Goal: Task Accomplishment & Management: Complete application form

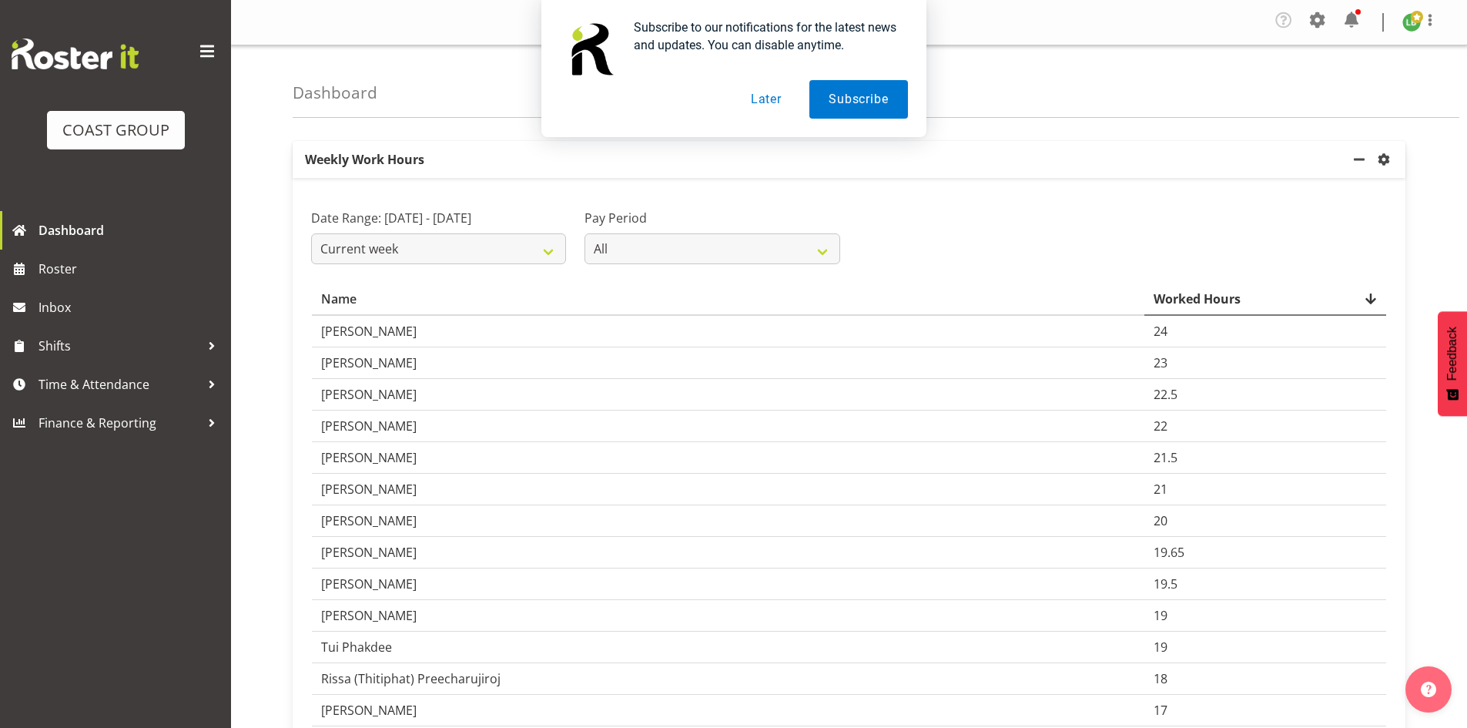
click at [773, 96] on button "Later" at bounding box center [766, 99] width 69 height 39
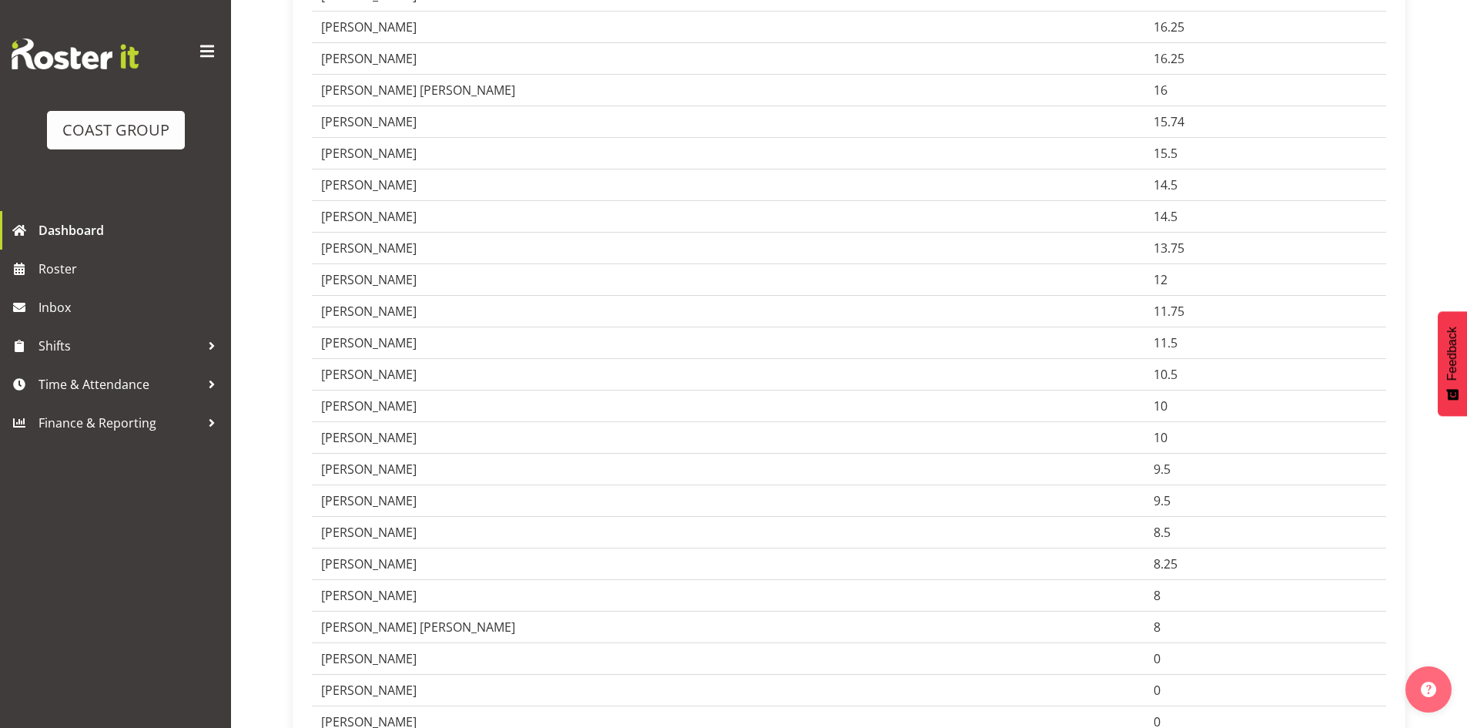
scroll to position [847, 0]
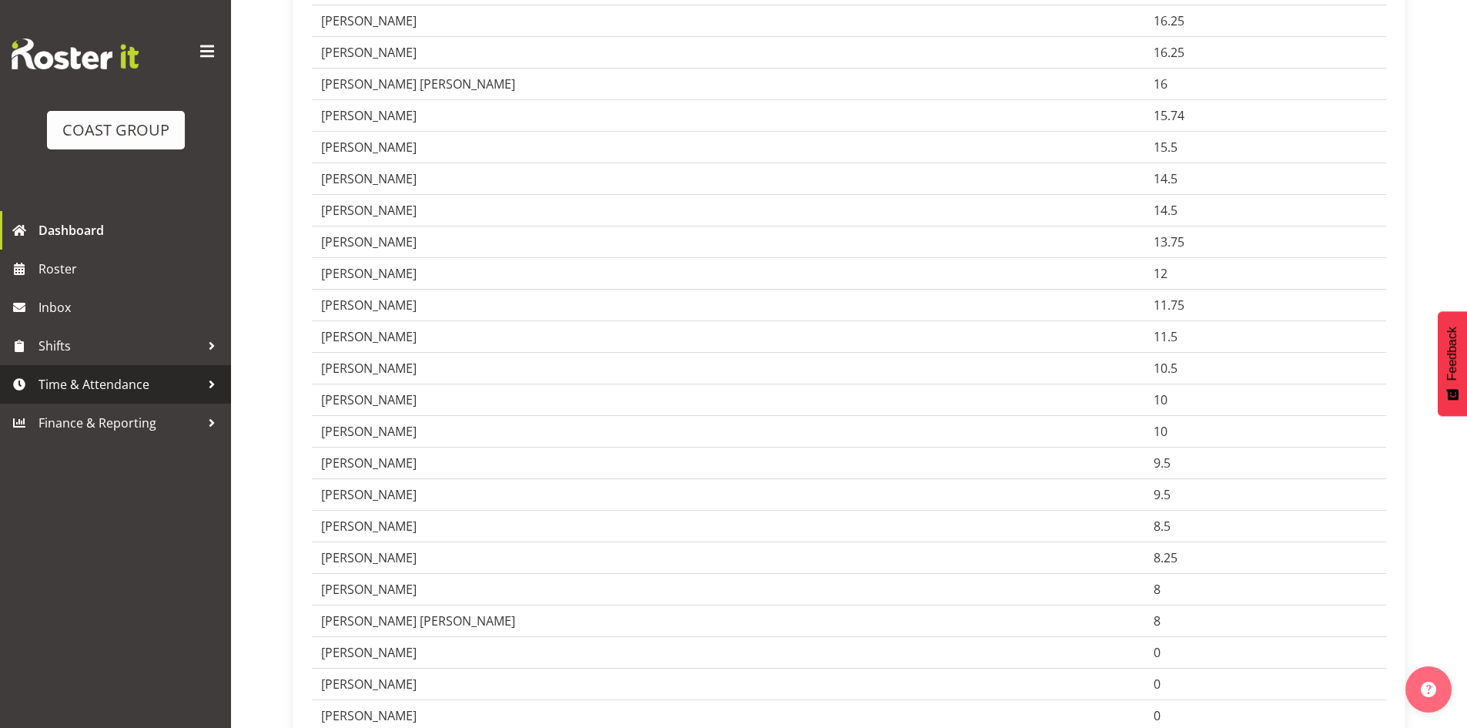
click at [104, 381] on span "Time & Attendance" at bounding box center [120, 384] width 162 height 23
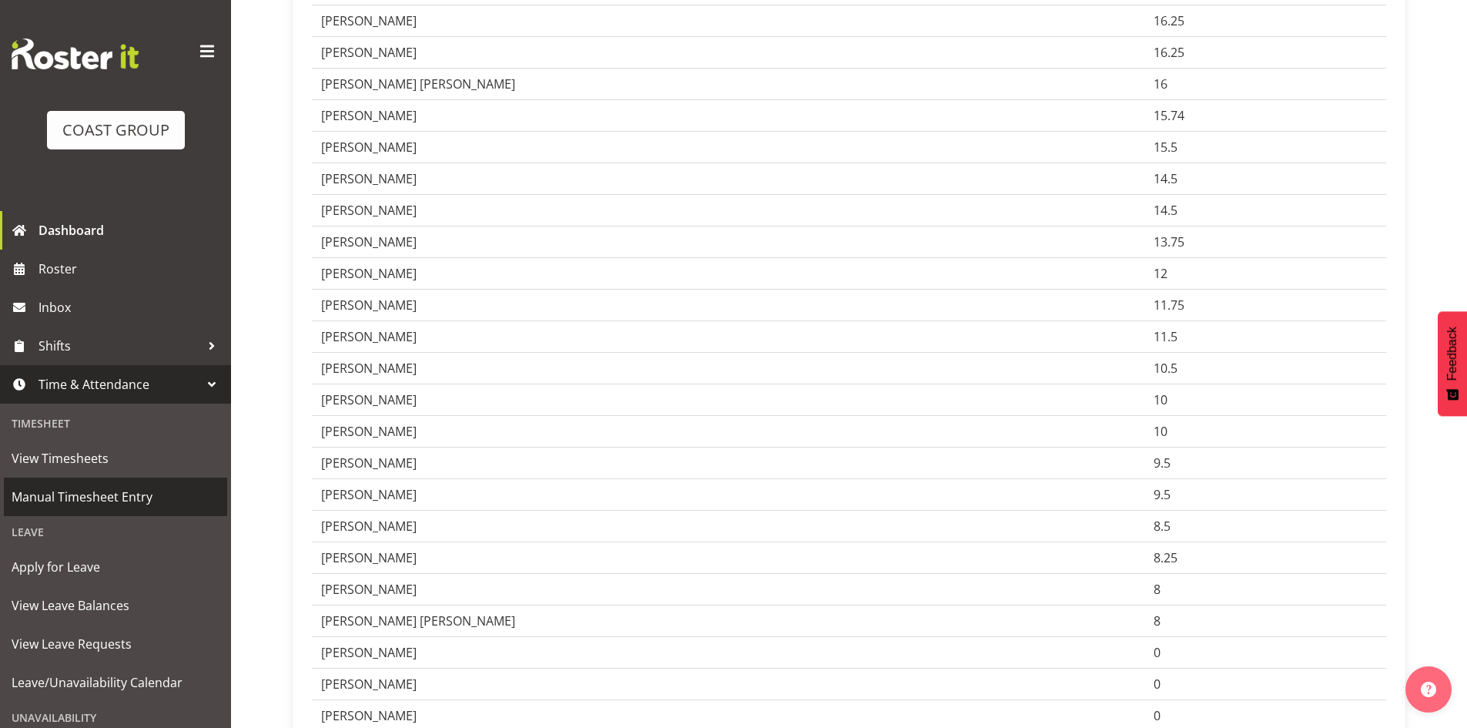
click at [76, 499] on span "Manual Timesheet Entry" at bounding box center [116, 496] width 208 height 23
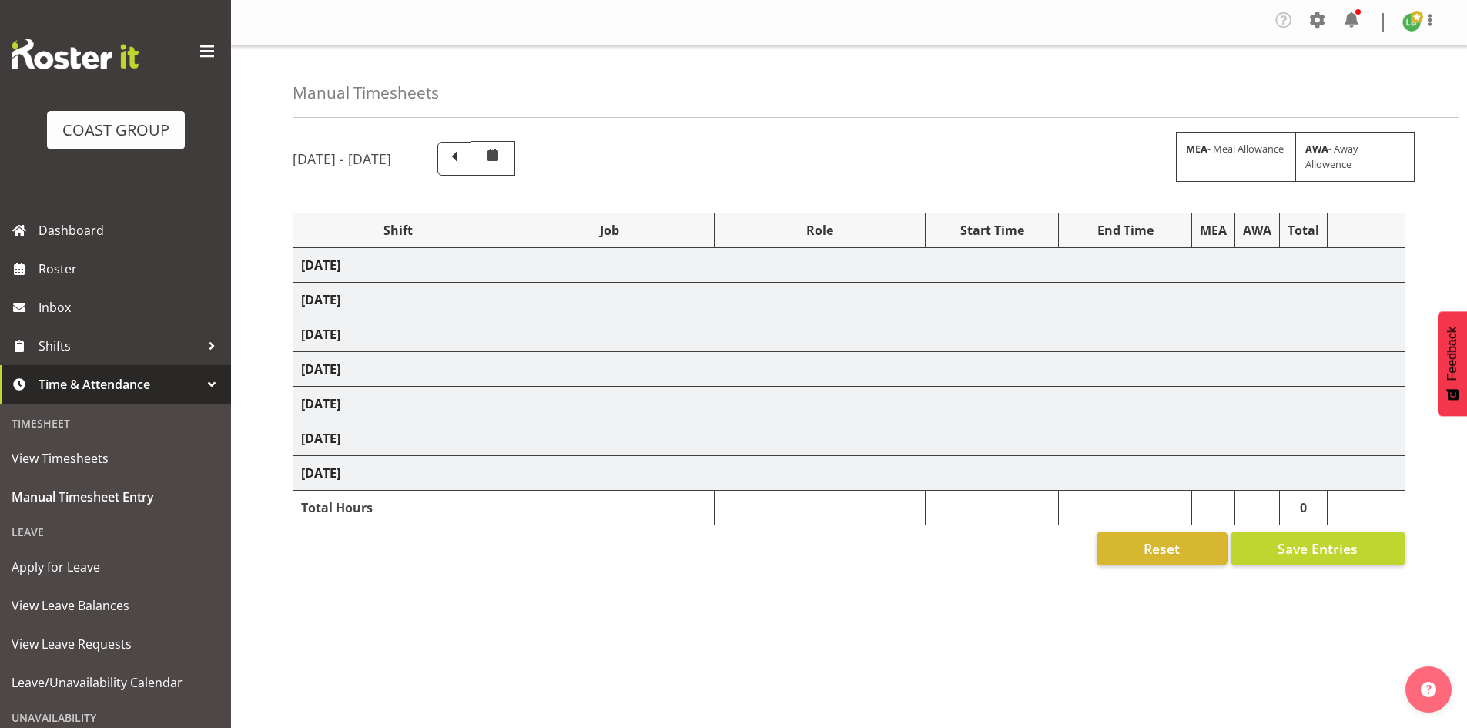
select select "1464"
select select "69"
select select "197"
select select "1464"
select select "9690"
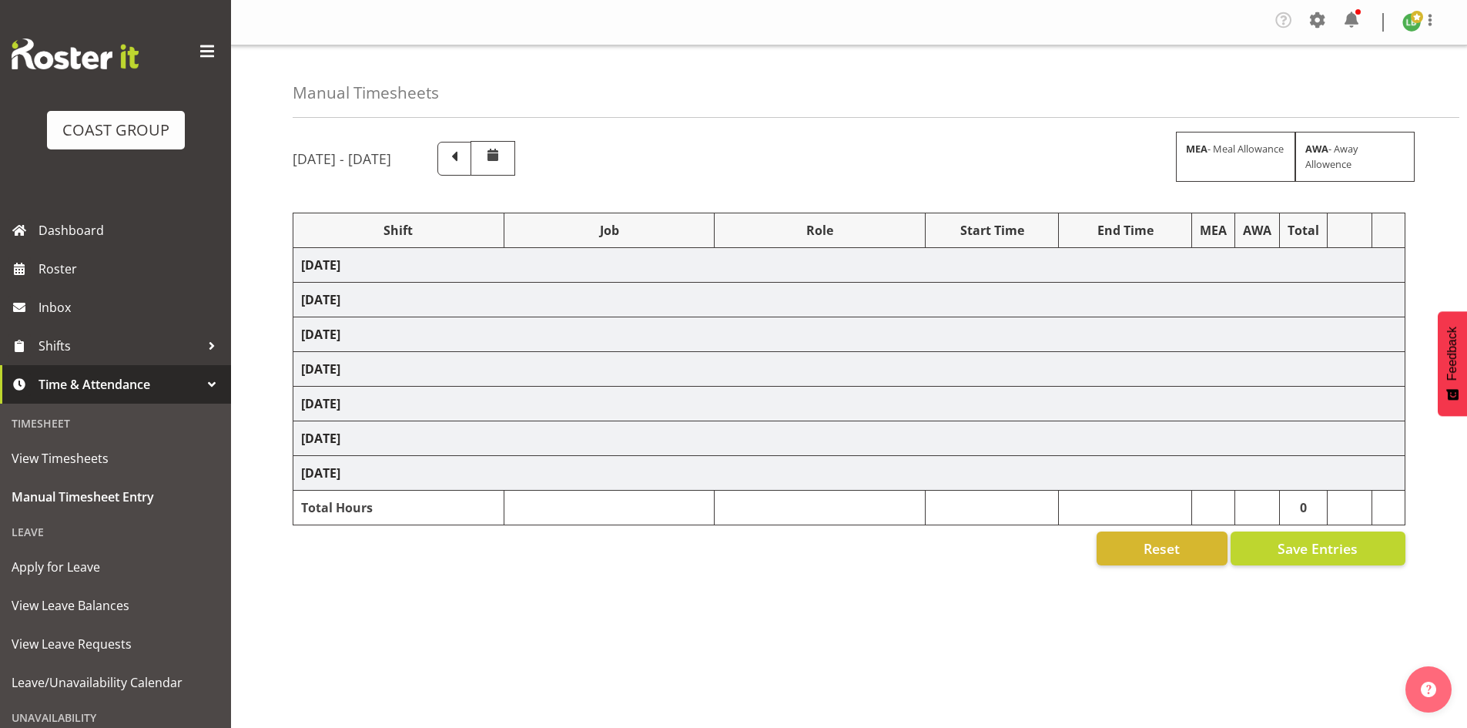
select select "197"
select select "1464"
select select "10172"
select select "197"
select select "1464"
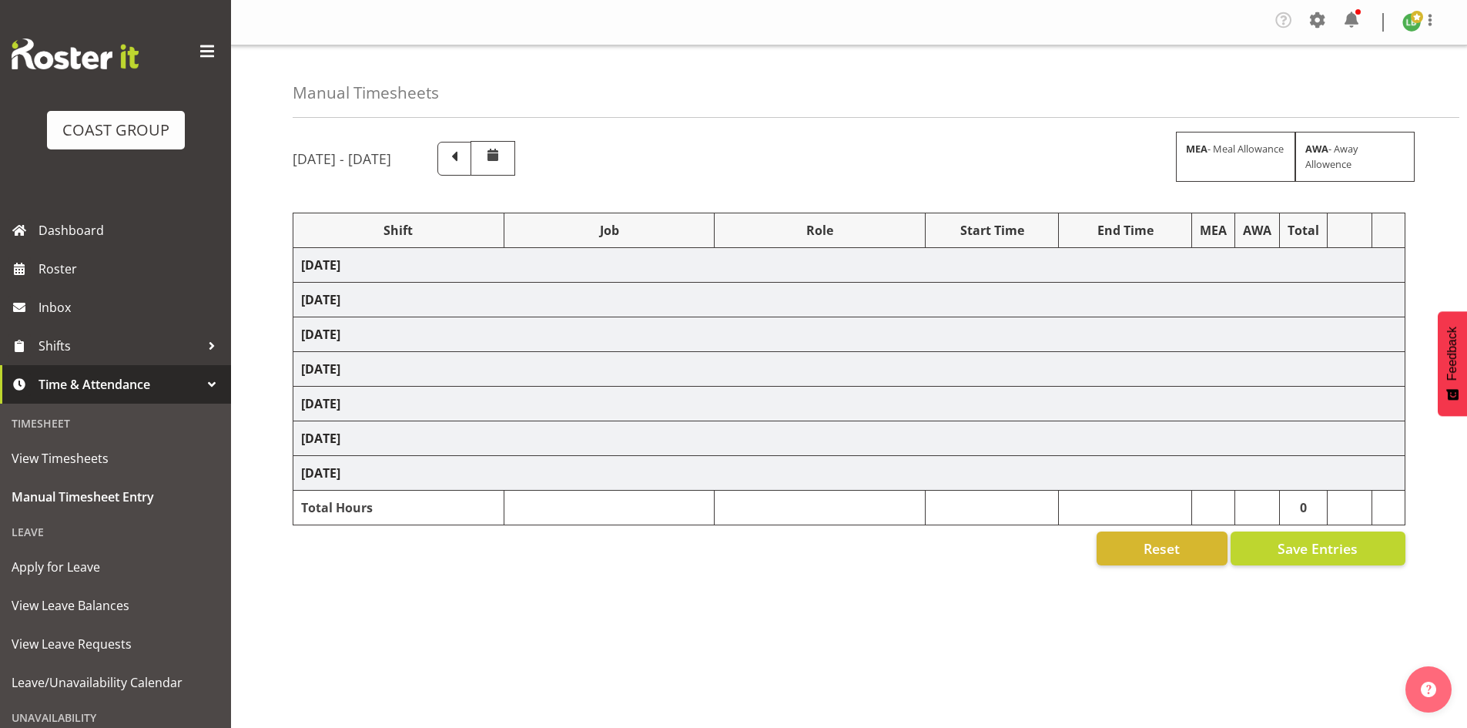
select select "10144"
select select "197"
select select "1464"
select select "9890"
select select "197"
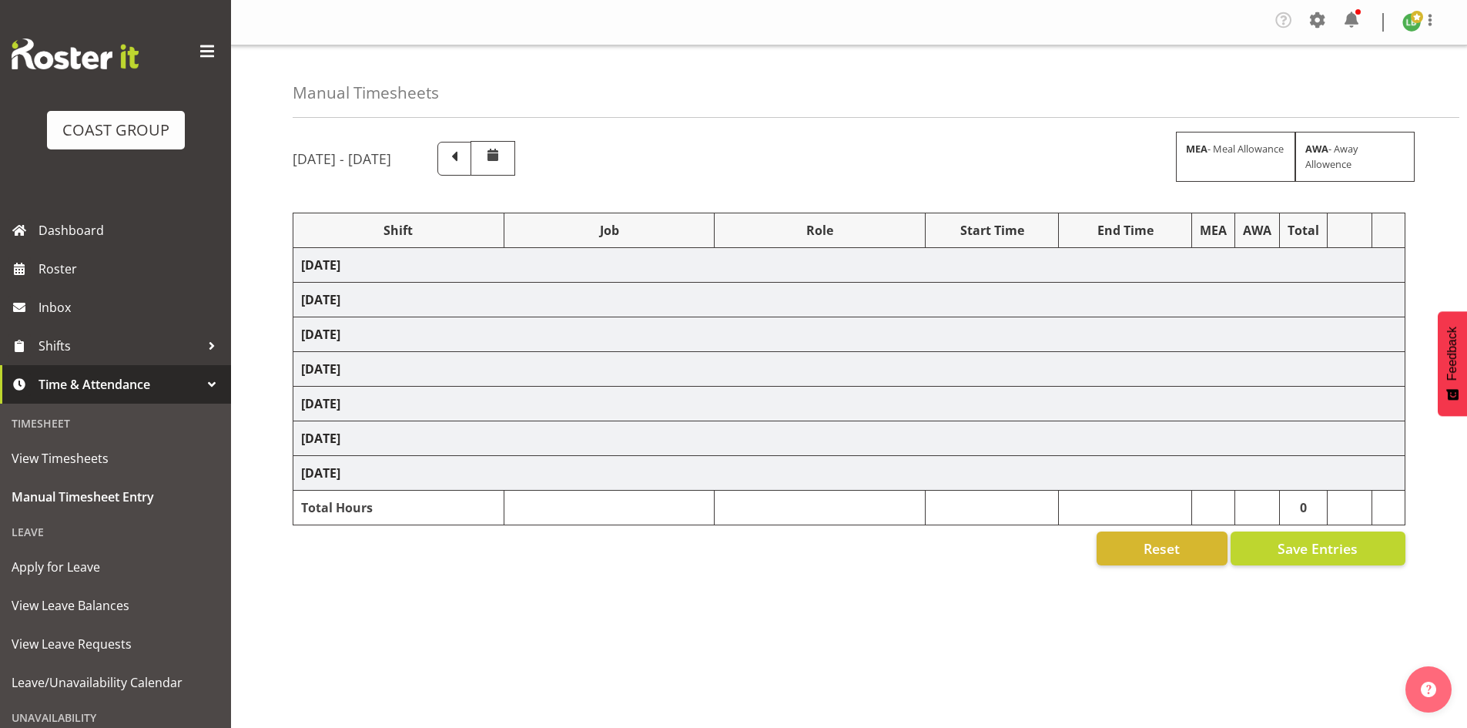
select select "1464"
select select "69"
select select "197"
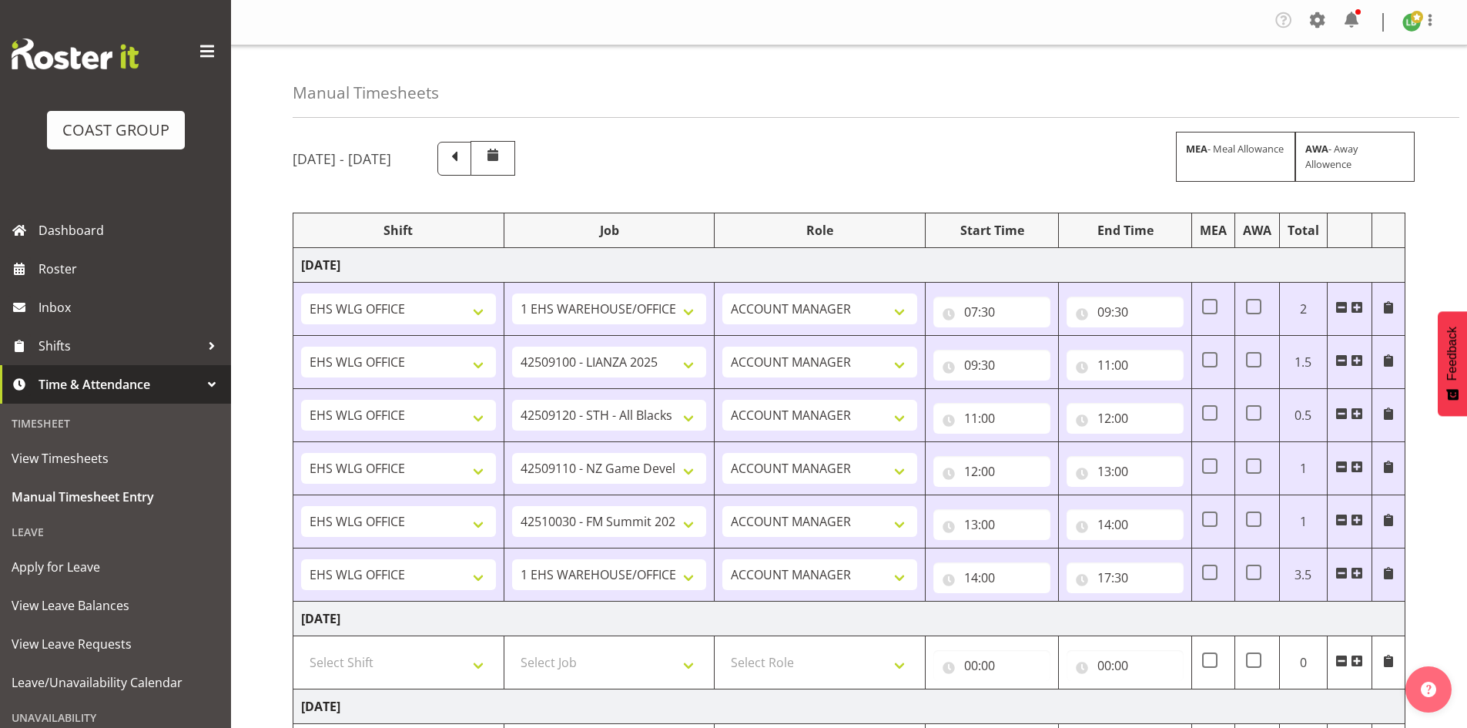
scroll to position [283, 0]
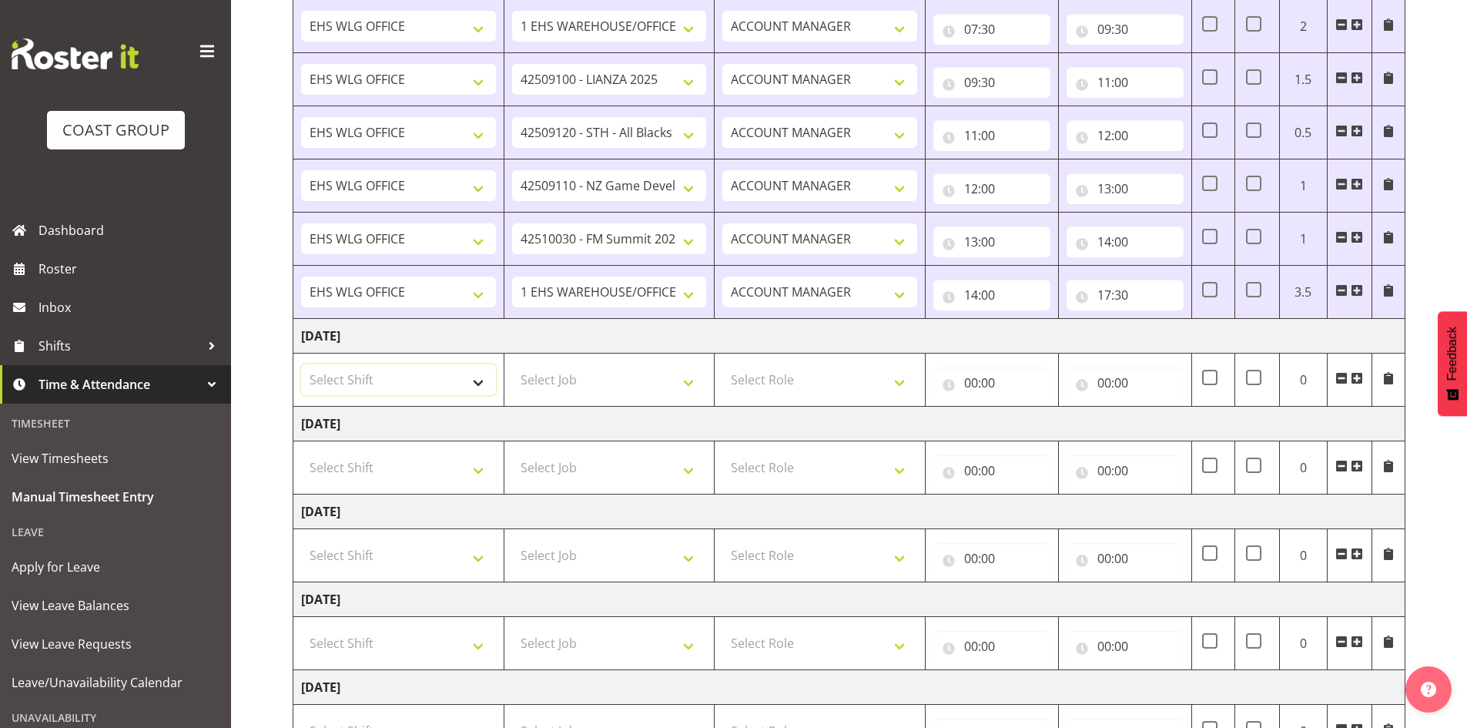
click at [477, 372] on select "Select Shift [DATE] Break Beervana @ Stadium [DATE] Break Building Nations @ Ta…" at bounding box center [398, 379] width 195 height 31
select select "1464"
click at [477, 372] on select "Select Shift [DATE] Break Beervana @ Stadium [DATE] Break Building Nations @ Ta…" at bounding box center [398, 379] width 195 height 31
click at [1356, 379] on span at bounding box center [1357, 378] width 12 height 12
click at [1356, 378] on span at bounding box center [1357, 378] width 12 height 12
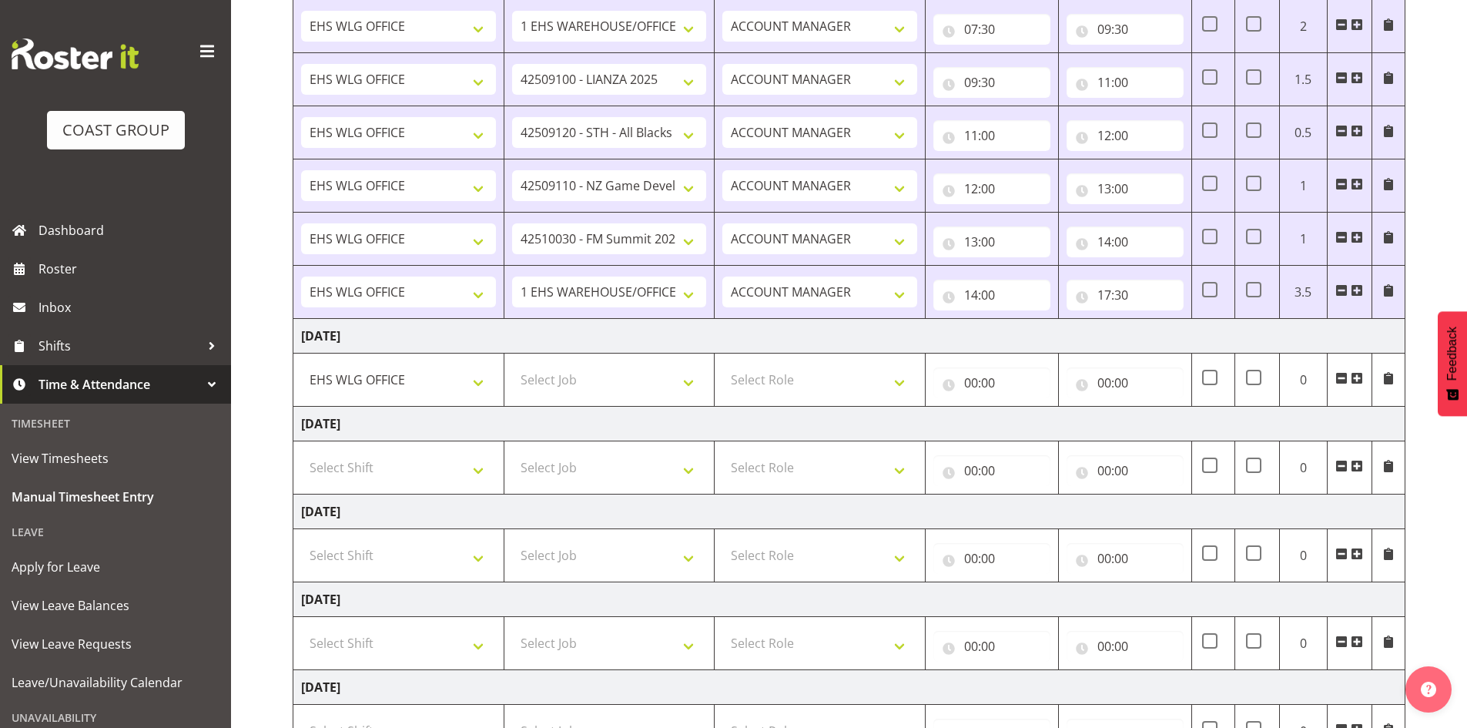
click at [1356, 378] on span at bounding box center [1357, 378] width 12 height 12
click at [1357, 378] on span at bounding box center [1357, 378] width 12 height 12
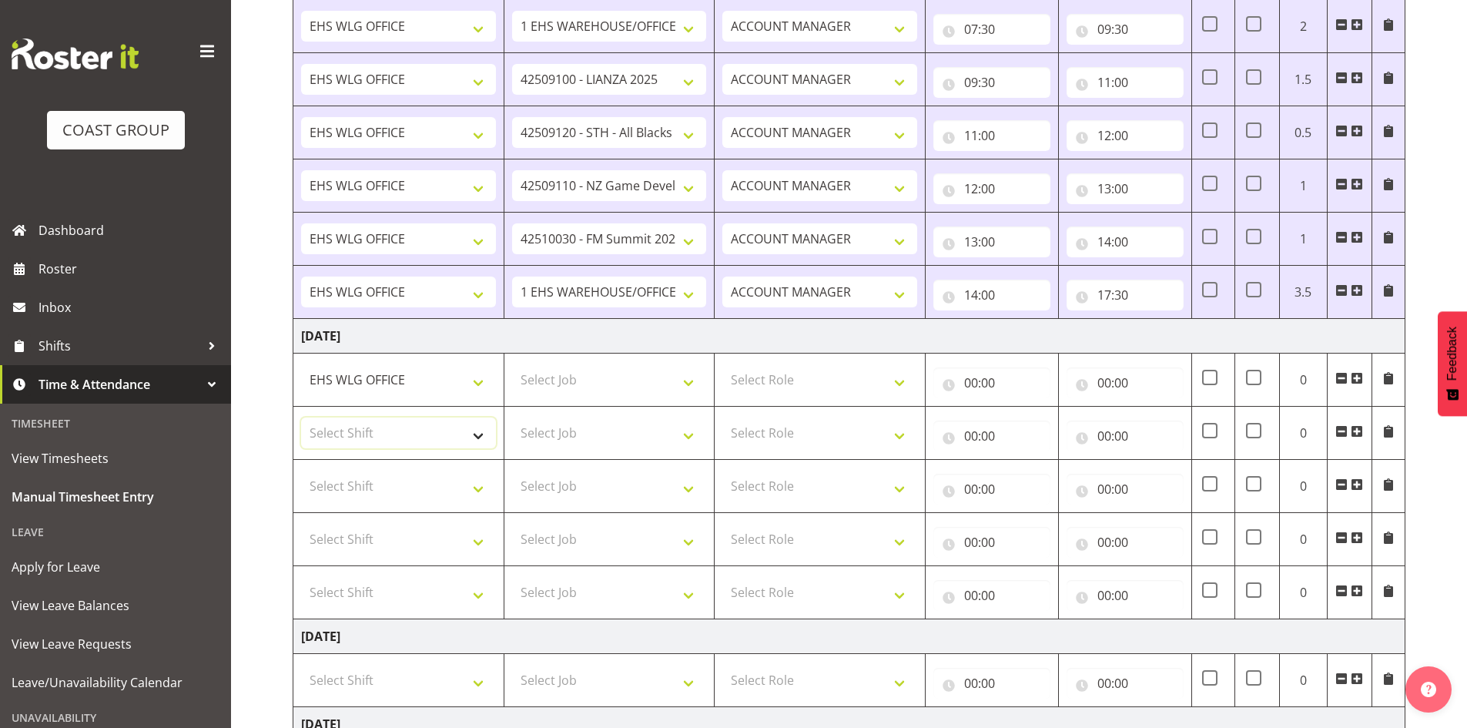
click at [470, 431] on select "Select Shift [DATE] Break Beervana @ Stadium [DATE] Break Building Nations @ Ta…" at bounding box center [398, 432] width 195 height 31
select select "1464"
click at [471, 431] on select "Select Shift [DATE] Break Beervana @ Stadium [DATE] Break Building Nations @ Ta…" at bounding box center [398, 432] width 195 height 31
click at [480, 486] on select "Select Shift [DATE] Break Beervana @ Stadium [DATE] Break Building Nations @ Ta…" at bounding box center [398, 486] width 195 height 31
select select "1464"
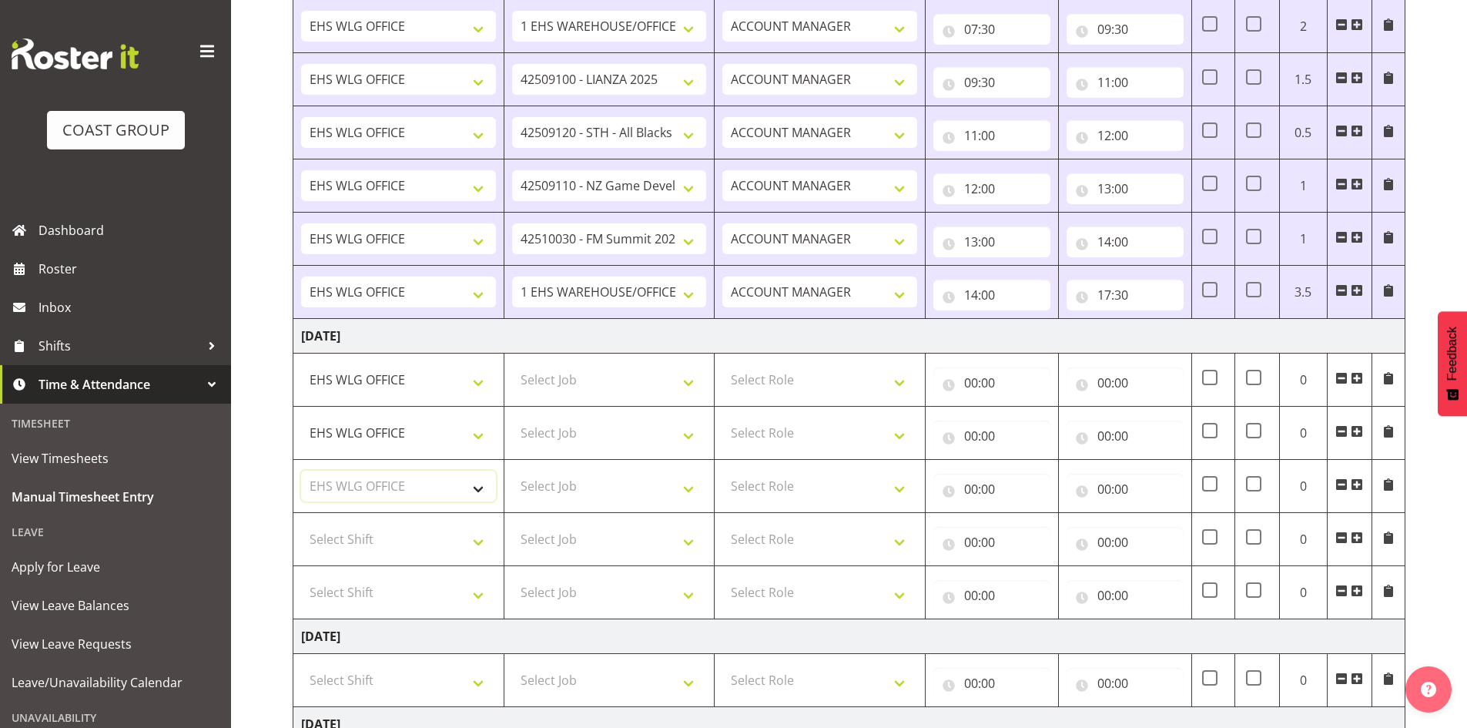
click at [480, 486] on select "Select Shift [DATE] Break Beervana @ Stadium [DATE] Break Building Nations @ Ta…" at bounding box center [398, 486] width 195 height 31
click at [480, 527] on select "Select Shift [DATE] Break Beervana @ Stadium [DATE] Break Building Nations @ Ta…" at bounding box center [398, 539] width 195 height 31
select select "1464"
click at [478, 535] on select "Select Shift [DATE] Break Beervana @ Stadium [DATE] Break Building Nations @ Ta…" at bounding box center [398, 539] width 195 height 31
click at [700, 376] on select "Select Job 1 Carlton Events 1 [PERSON_NAME][GEOGRAPHIC_DATA] 1 [PERSON_NAME][GE…" at bounding box center [609, 379] width 195 height 31
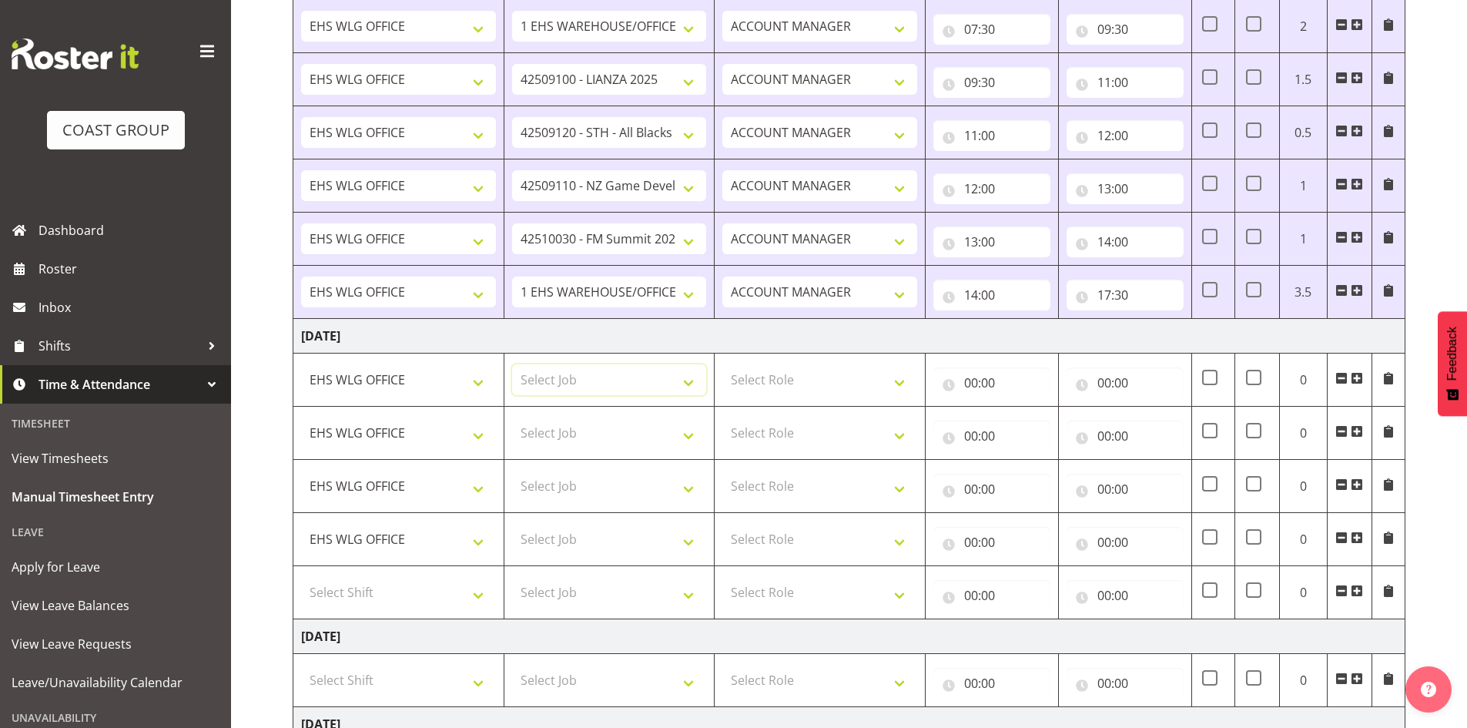
select select "10144"
click at [512, 364] on select "Select Job 1 Carlton Events 1 [PERSON_NAME][GEOGRAPHIC_DATA] 1 [PERSON_NAME][GE…" at bounding box center [609, 379] width 195 height 31
click at [691, 437] on select "Select Job 1 Carlton Events 1 [PERSON_NAME][GEOGRAPHIC_DATA] 1 [PERSON_NAME][GE…" at bounding box center [609, 432] width 195 height 31
select select "10172"
click at [512, 417] on select "Select Job 1 Carlton Events 1 [PERSON_NAME][GEOGRAPHIC_DATA] 1 [PERSON_NAME][GE…" at bounding box center [609, 432] width 195 height 31
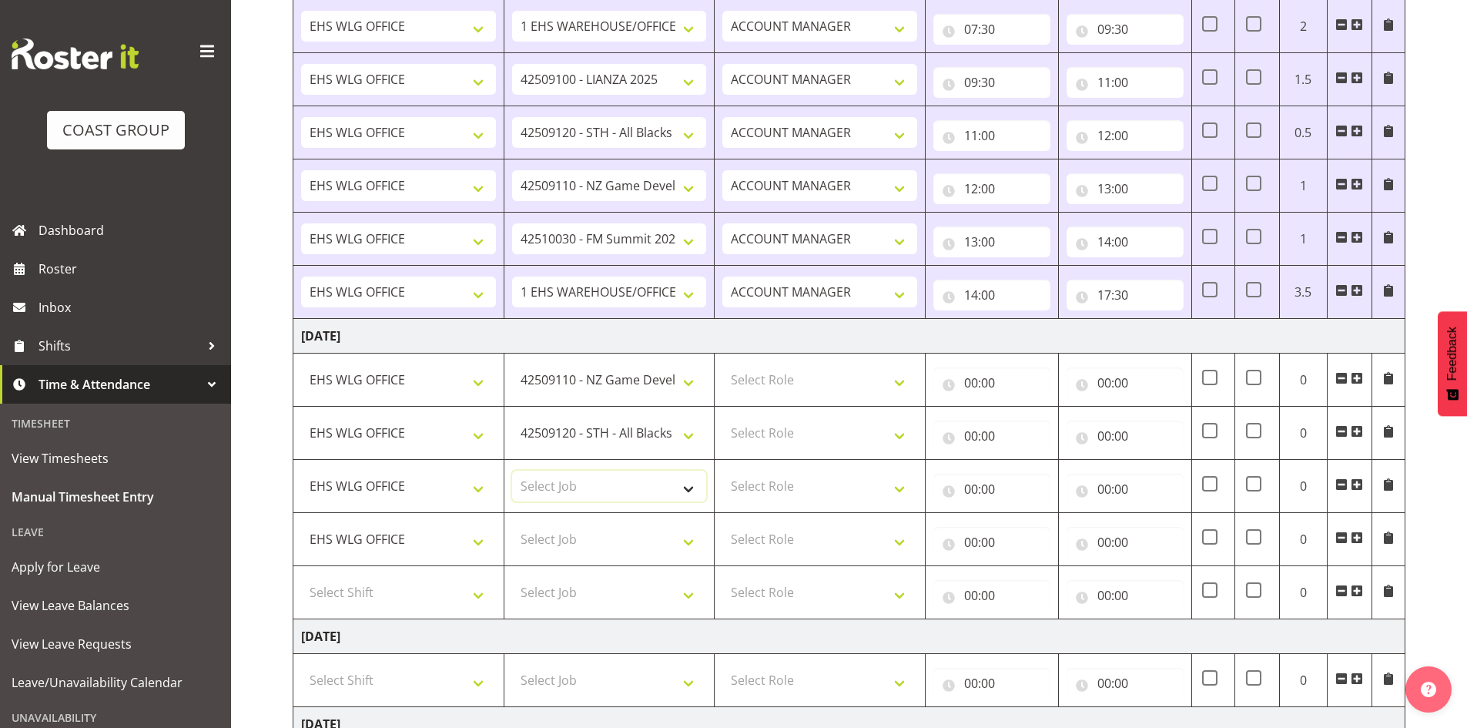
click at [690, 484] on select "Select Job 1 Carlton Events 1 [PERSON_NAME][GEOGRAPHIC_DATA] 1 [PERSON_NAME][GE…" at bounding box center [609, 486] width 195 height 31
select select "9890"
click at [512, 471] on select "Select Job 1 Carlton Events 1 [PERSON_NAME][GEOGRAPHIC_DATA] 1 [PERSON_NAME][GE…" at bounding box center [609, 486] width 195 height 31
click at [687, 541] on select "Select Job 1 Carlton Events 1 [PERSON_NAME][GEOGRAPHIC_DATA] 1 [PERSON_NAME][GE…" at bounding box center [609, 539] width 195 height 31
select select "8677"
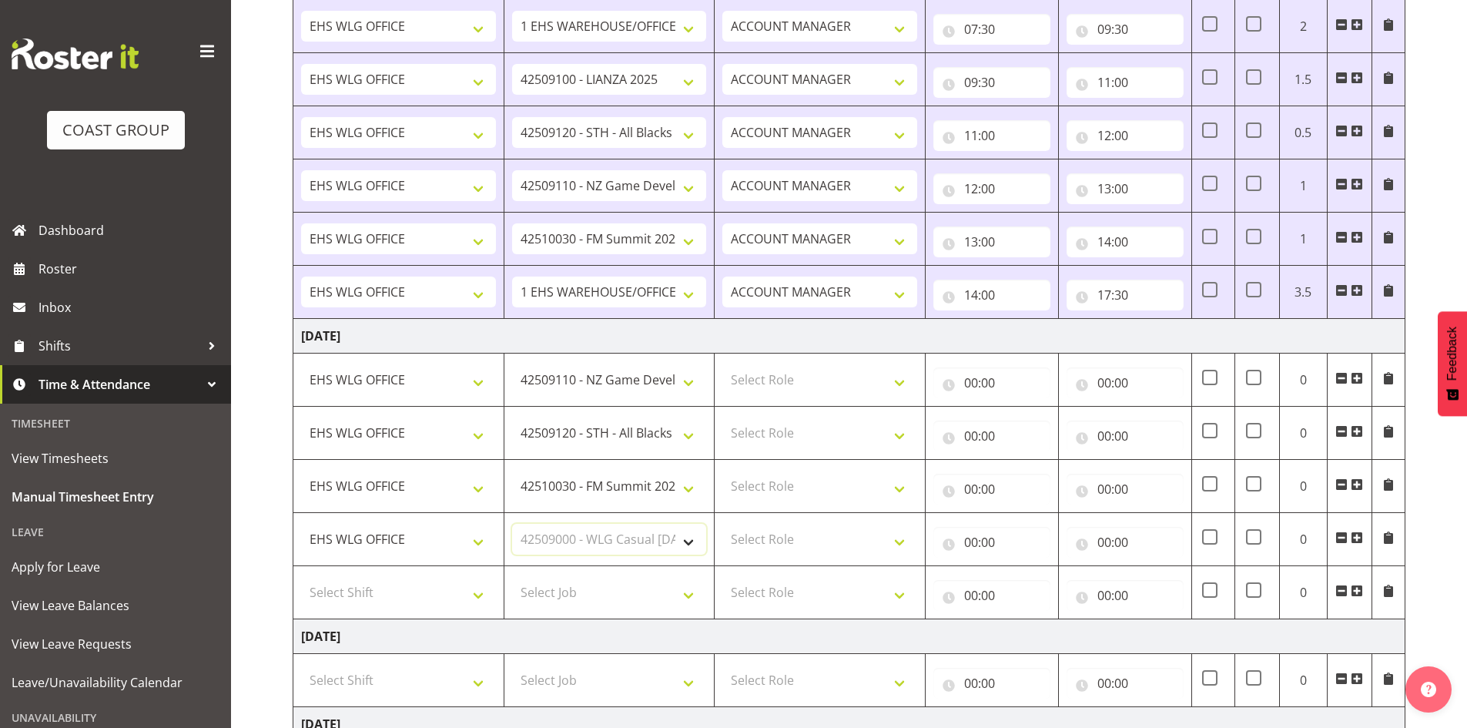
click at [512, 524] on select "Select Job 1 Carlton Events 1 [PERSON_NAME][GEOGRAPHIC_DATA] 1 [PERSON_NAME][GE…" at bounding box center [609, 539] width 195 height 31
click at [461, 588] on select "Select Shift [DATE] Break Beervana @ Stadium [DATE] Break Building Nations @ Ta…" at bounding box center [398, 592] width 195 height 31
select select "1464"
click at [472, 593] on select "Select Shift [DATE] Break Beervana @ Stadium [DATE] Break Building Nations @ Ta…" at bounding box center [398, 592] width 195 height 31
click at [898, 384] on select "Select Role EHS WLG OPS ACCOUNT MANAGER" at bounding box center [819, 379] width 195 height 31
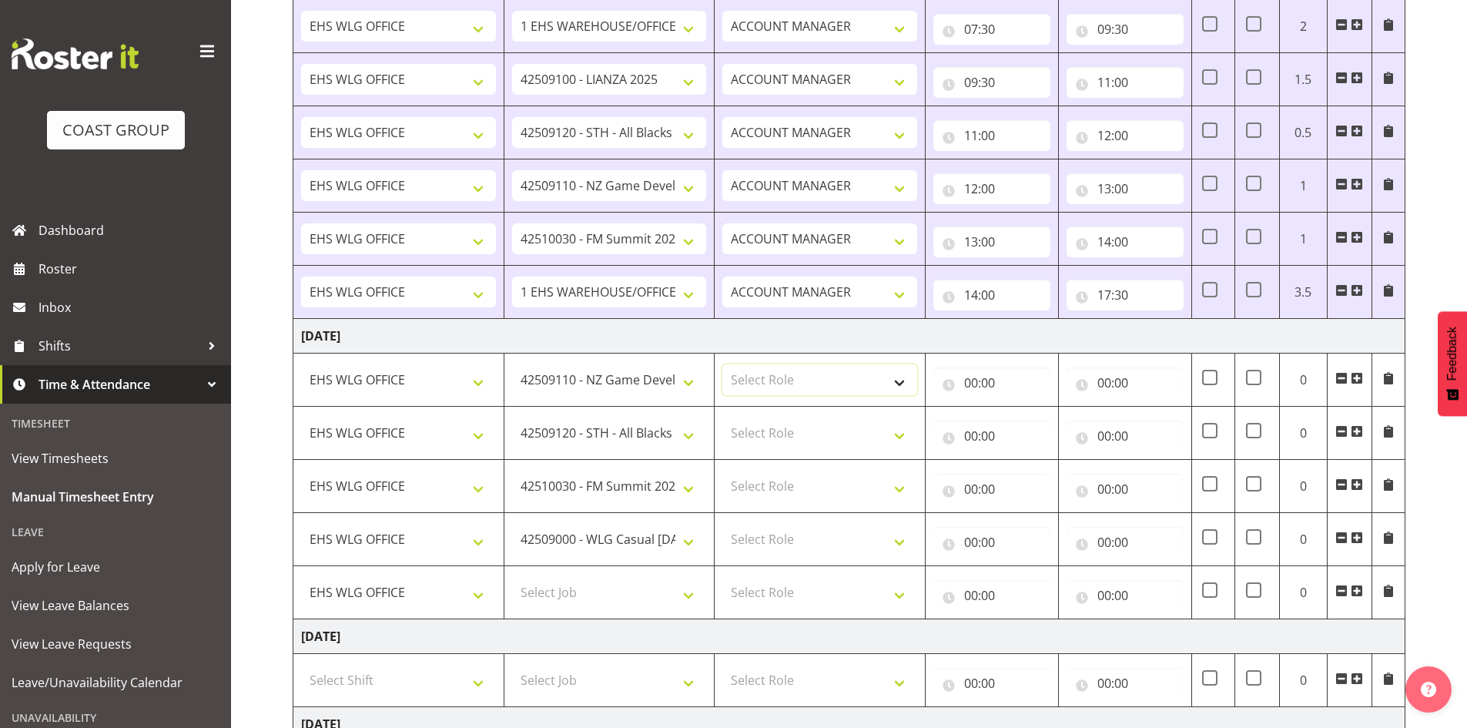
select select "197"
click at [722, 364] on select "Select Role EHS WLG OPS ACCOUNT MANAGER" at bounding box center [819, 379] width 195 height 31
drag, startPoint x: 904, startPoint y: 434, endPoint x: 897, endPoint y: 445, distance: 13.9
click at [903, 435] on select "Select Role EHS WLG OPS ACCOUNT MANAGER" at bounding box center [819, 432] width 195 height 31
select select "197"
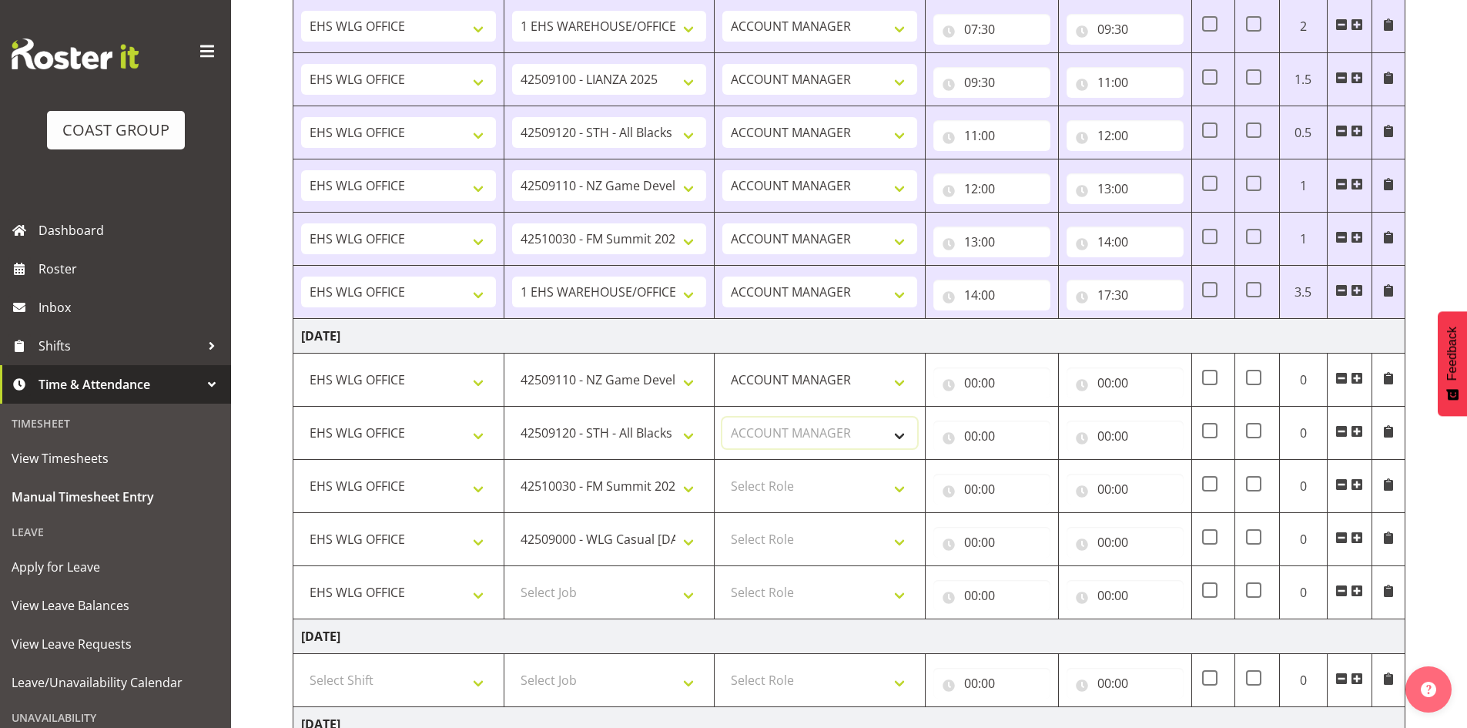
click at [722, 417] on select "Select Role EHS WLG OPS ACCOUNT MANAGER" at bounding box center [819, 432] width 195 height 31
drag, startPoint x: 909, startPoint y: 481, endPoint x: 897, endPoint y: 501, distance: 23.5
click at [909, 482] on select "Select Role EHS WLG OPS ACCOUNT MANAGER" at bounding box center [819, 486] width 195 height 31
click at [722, 471] on select "Select Role EHS WLG OPS ACCOUNT MANAGER" at bounding box center [819, 486] width 195 height 31
click at [902, 485] on select "EHS WLG OPS ACCOUNT MANAGER" at bounding box center [819, 486] width 195 height 31
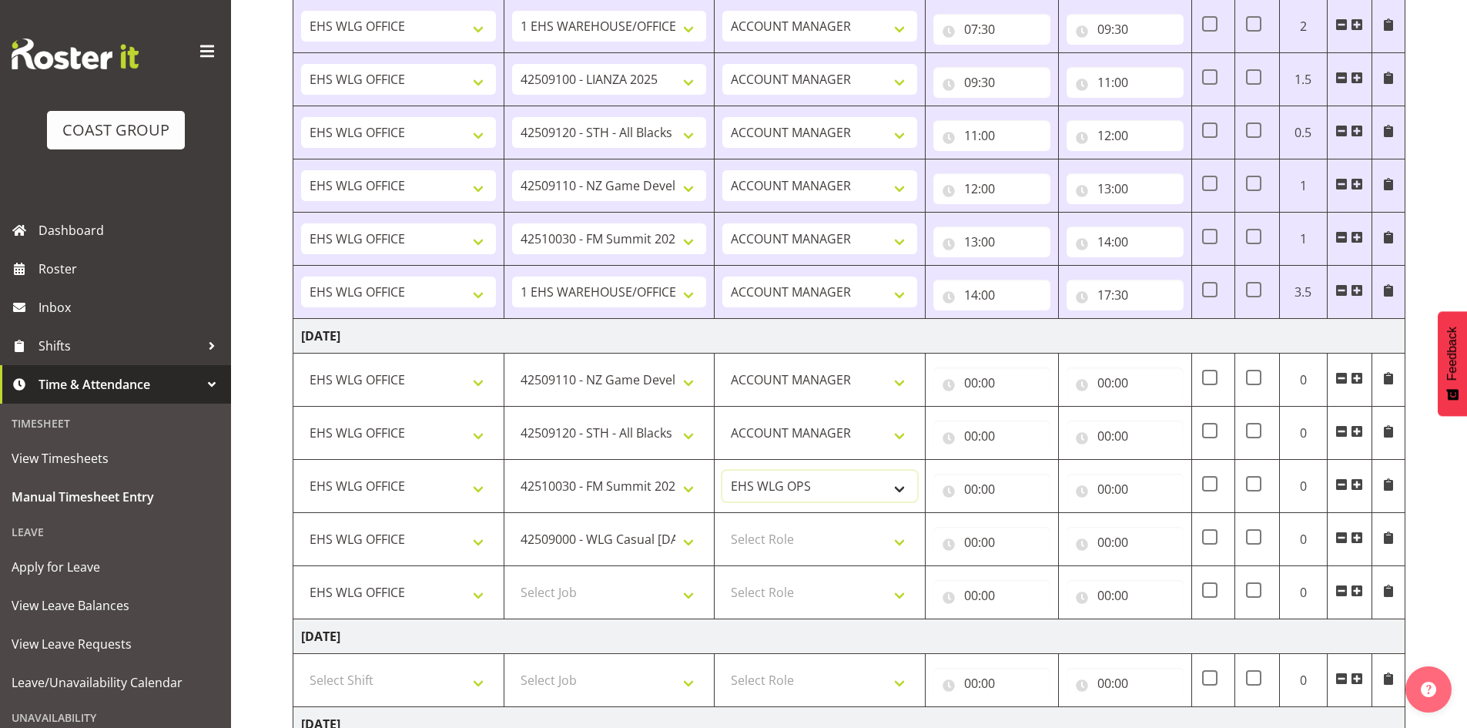
select select "197"
click at [722, 471] on select "EHS WLG OPS ACCOUNT MANAGER" at bounding box center [819, 486] width 195 height 31
click at [904, 538] on select "Select Role EHS WLG OPS ACCOUNT MANAGER" at bounding box center [819, 539] width 195 height 31
select select "197"
click at [722, 524] on select "Select Role EHS WLG OPS ACCOUNT MANAGER" at bounding box center [819, 539] width 195 height 31
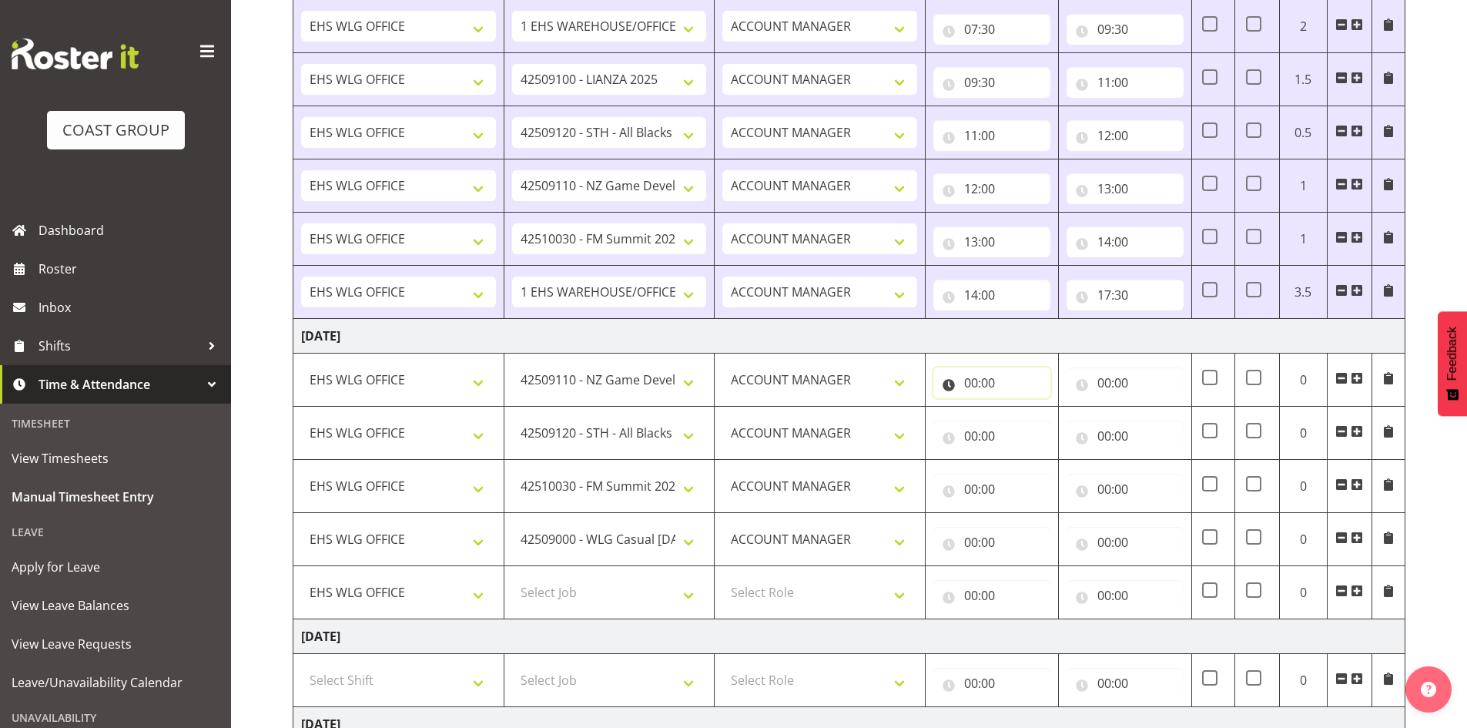
click at [977, 382] on input "00:00" at bounding box center [991, 382] width 117 height 31
drag, startPoint x: 1021, startPoint y: 421, endPoint x: 1034, endPoint y: 420, distance: 12.4
click at [1027, 421] on select "00 01 02 03 04 05 06 07 08 09 10 11 12 13 14 15 16 17 18 19 20 21 22 23" at bounding box center [1038, 422] width 35 height 31
select select "7"
click at [1021, 407] on select "00 01 02 03 04 05 06 07 08 09 10 11 12 13 14 15 16 17 18 19 20 21 22 23" at bounding box center [1038, 422] width 35 height 31
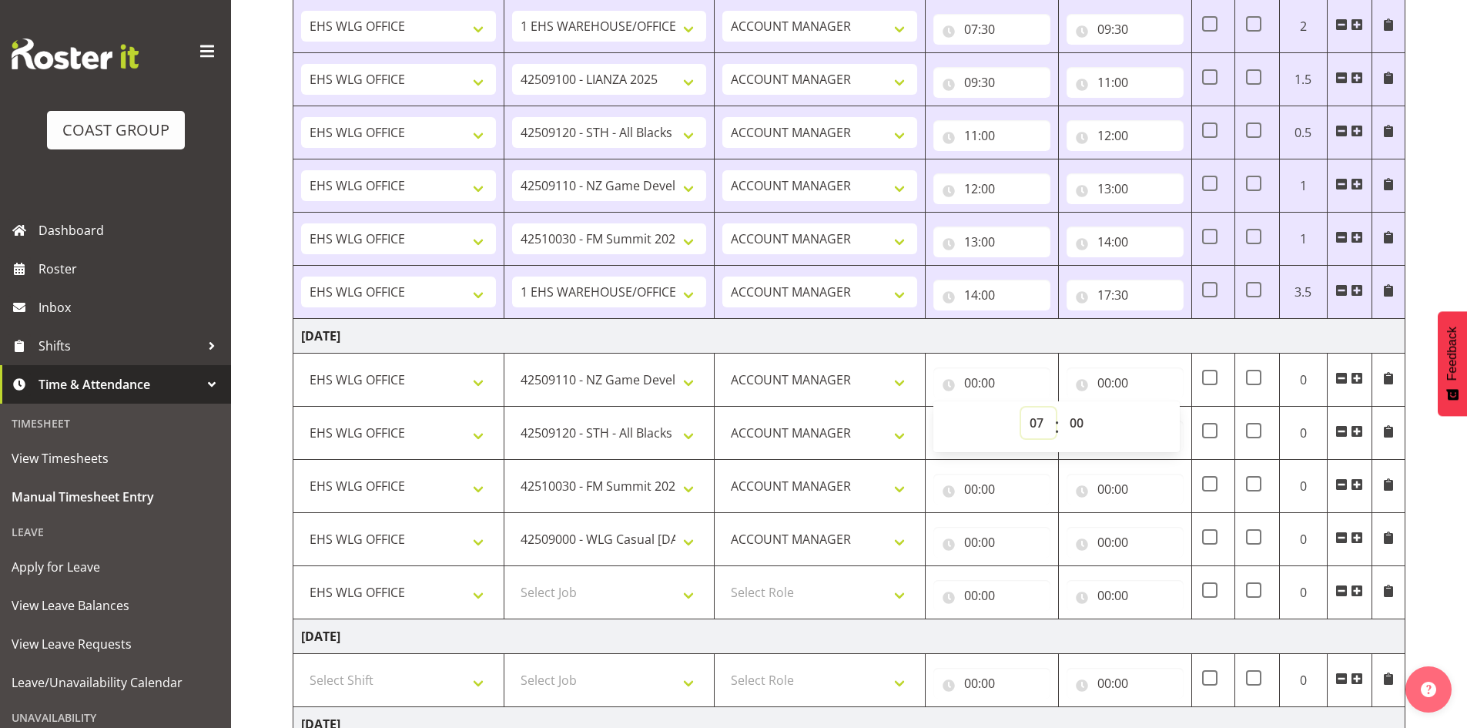
type input "07:00"
click at [1075, 415] on select "00 01 02 03 04 05 06 07 08 09 10 11 12 13 14 15 16 17 18 19 20 21 22 23 24 25 2…" at bounding box center [1078, 422] width 35 height 31
select select "30"
click at [1061, 407] on select "00 01 02 03 04 05 06 07 08 09 10 11 12 13 14 15 16 17 18 19 20 21 22 23 24 25 2…" at bounding box center [1078, 422] width 35 height 31
type input "07:30"
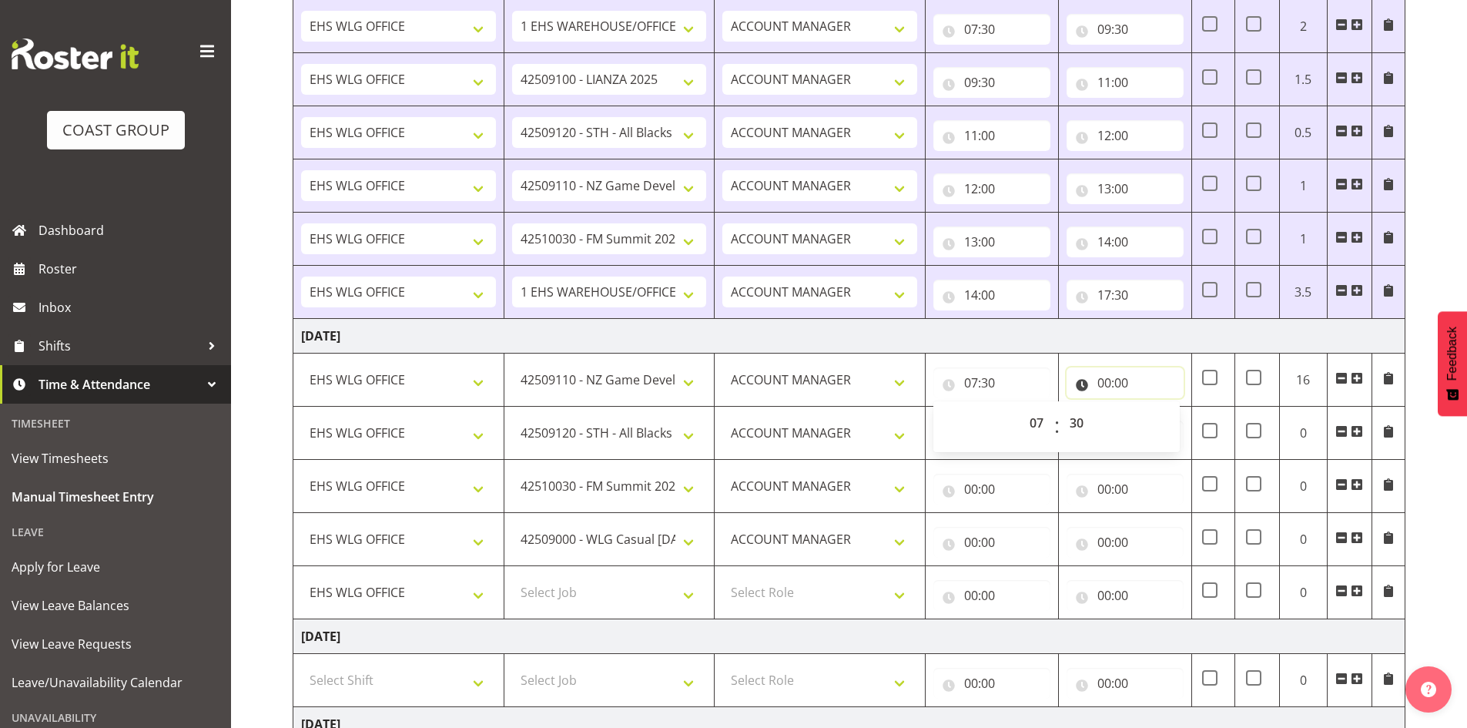
click at [1099, 375] on input "00:00" at bounding box center [1125, 382] width 117 height 31
click at [1167, 419] on select "00 01 02 03 04 05 06 07 08 09 10 11 12 13 14 15 16 17 18 19 20 21 22 23" at bounding box center [1172, 422] width 35 height 31
select select "8"
click at [1155, 407] on select "00 01 02 03 04 05 06 07 08 09 10 11 12 13 14 15 16 17 18 19 20 21 22 23" at bounding box center [1172, 422] width 35 height 31
type input "08:00"
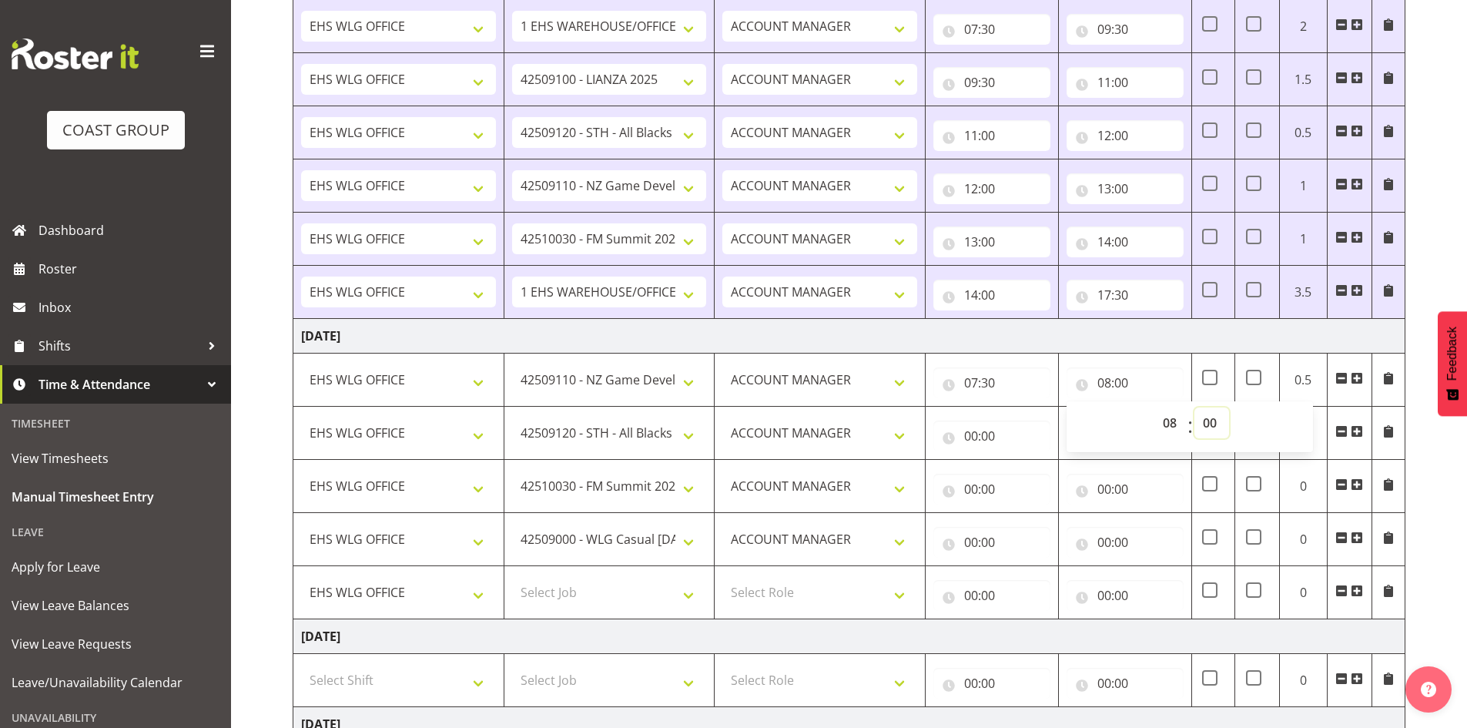
drag, startPoint x: 1211, startPoint y: 421, endPoint x: 1216, endPoint y: 415, distance: 8.2
click at [1211, 421] on select "00 01 02 03 04 05 06 07 08 09 10 11 12 13 14 15 16 17 18 19 20 21 22 23 24 25 2…" at bounding box center [1212, 422] width 35 height 31
select select "30"
click at [1195, 407] on select "00 01 02 03 04 05 06 07 08 09 10 11 12 13 14 15 16 17 18 19 20 21 22 23 24 25 2…" at bounding box center [1212, 422] width 35 height 31
type input "08:30"
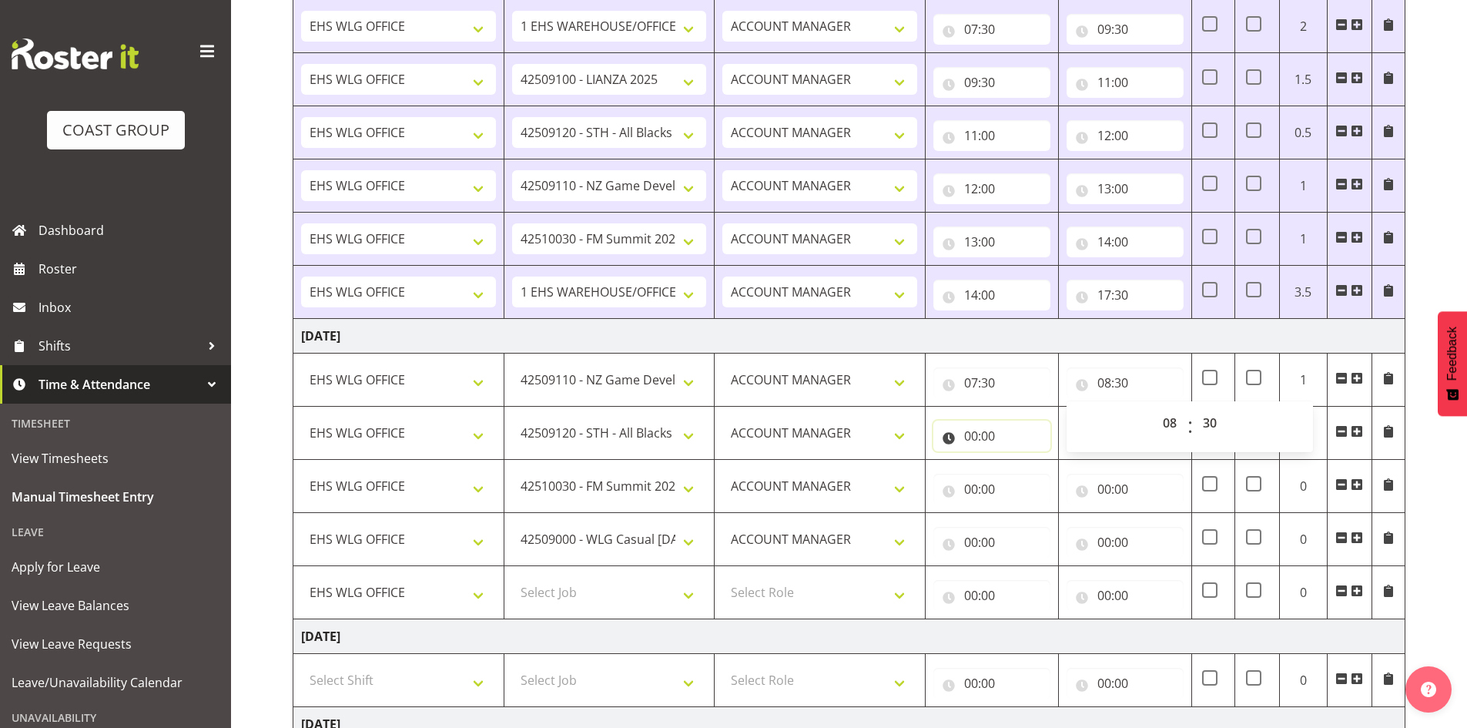
click at [973, 433] on input "00:00" at bounding box center [991, 436] width 117 height 31
click at [1031, 471] on select "00 01 02 03 04 05 06 07 08 09 10 11 12 13 14 15 16 17 18 19 20 21 22 23" at bounding box center [1038, 476] width 35 height 31
select select "8"
click at [1021, 461] on select "00 01 02 03 04 05 06 07 08 09 10 11 12 13 14 15 16 17 18 19 20 21 22 23" at bounding box center [1038, 476] width 35 height 31
type input "08:00"
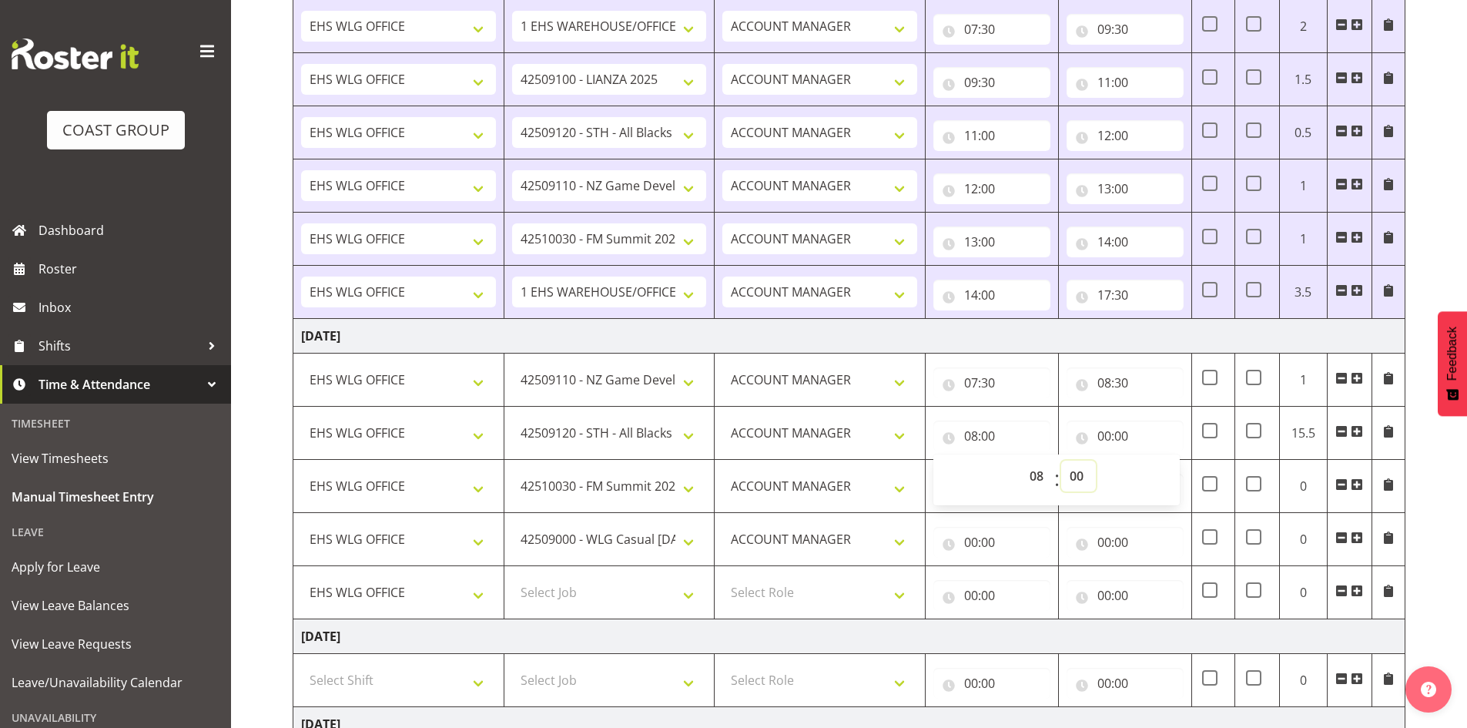
click at [1073, 471] on select "00 01 02 03 04 05 06 07 08 09 10 11 12 13 14 15 16 17 18 19 20 21 22 23 24 25 2…" at bounding box center [1078, 476] width 35 height 31
select select "30"
click at [1061, 461] on select "00 01 02 03 04 05 06 07 08 09 10 11 12 13 14 15 16 17 18 19 20 21 22 23 24 25 2…" at bounding box center [1078, 476] width 35 height 31
type input "08:30"
click at [1101, 434] on input "00:00" at bounding box center [1125, 436] width 117 height 31
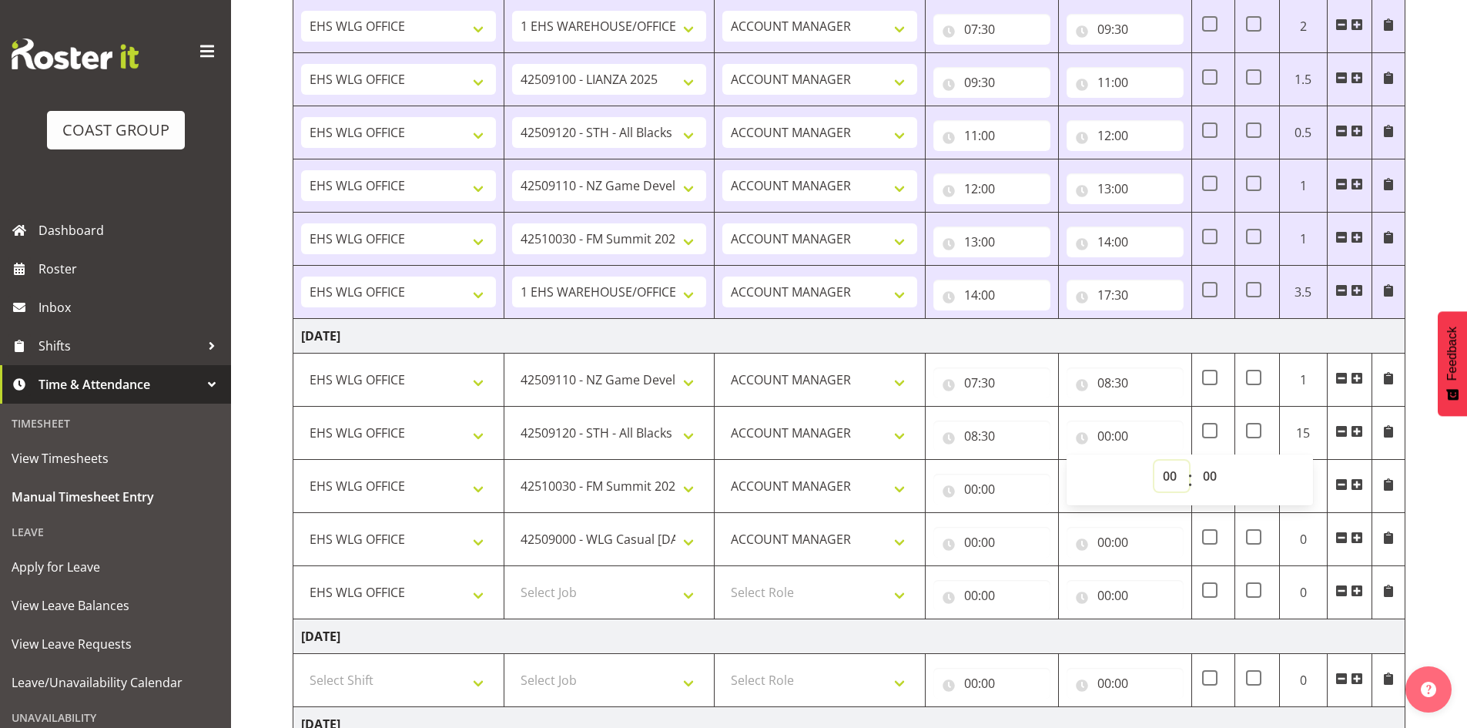
click at [1161, 468] on select "00 01 02 03 04 05 06 07 08 09 10 11 12 13 14 15 16 17 18 19 20 21 22 23" at bounding box center [1172, 476] width 35 height 31
select select "11"
click at [1155, 461] on select "00 01 02 03 04 05 06 07 08 09 10 11 12 13 14 15 16 17 18 19 20 21 22 23" at bounding box center [1172, 476] width 35 height 31
type input "11:00"
click at [974, 484] on input "00:00" at bounding box center [991, 489] width 117 height 31
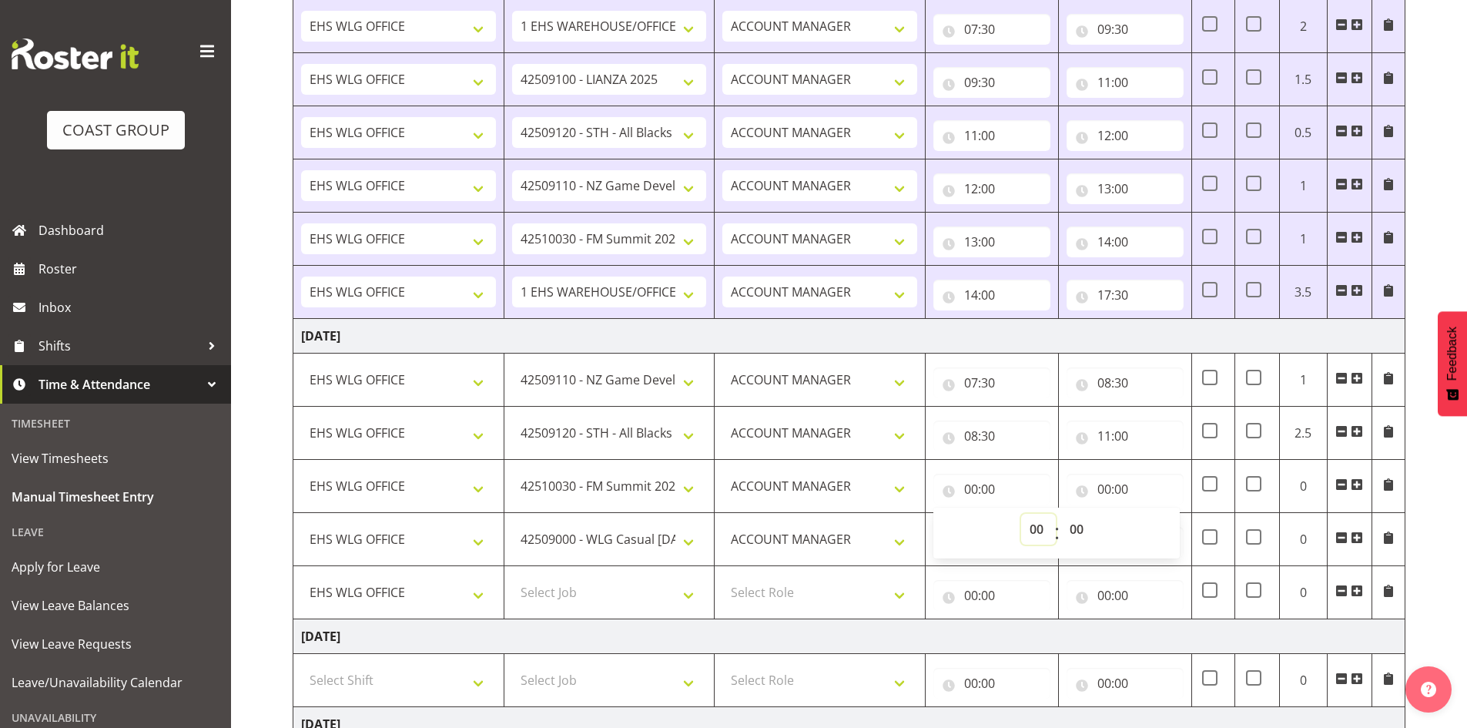
click at [1037, 523] on select "00 01 02 03 04 05 06 07 08 09 10 11 12 13 14 15 16 17 18 19 20 21 22 23" at bounding box center [1038, 529] width 35 height 31
select select "11"
click at [1021, 514] on select "00 01 02 03 04 05 06 07 08 09 10 11 12 13 14 15 16 17 18 19 20 21 22 23" at bounding box center [1038, 529] width 35 height 31
type input "11:00"
click at [1108, 488] on input "00:00" at bounding box center [1125, 489] width 117 height 31
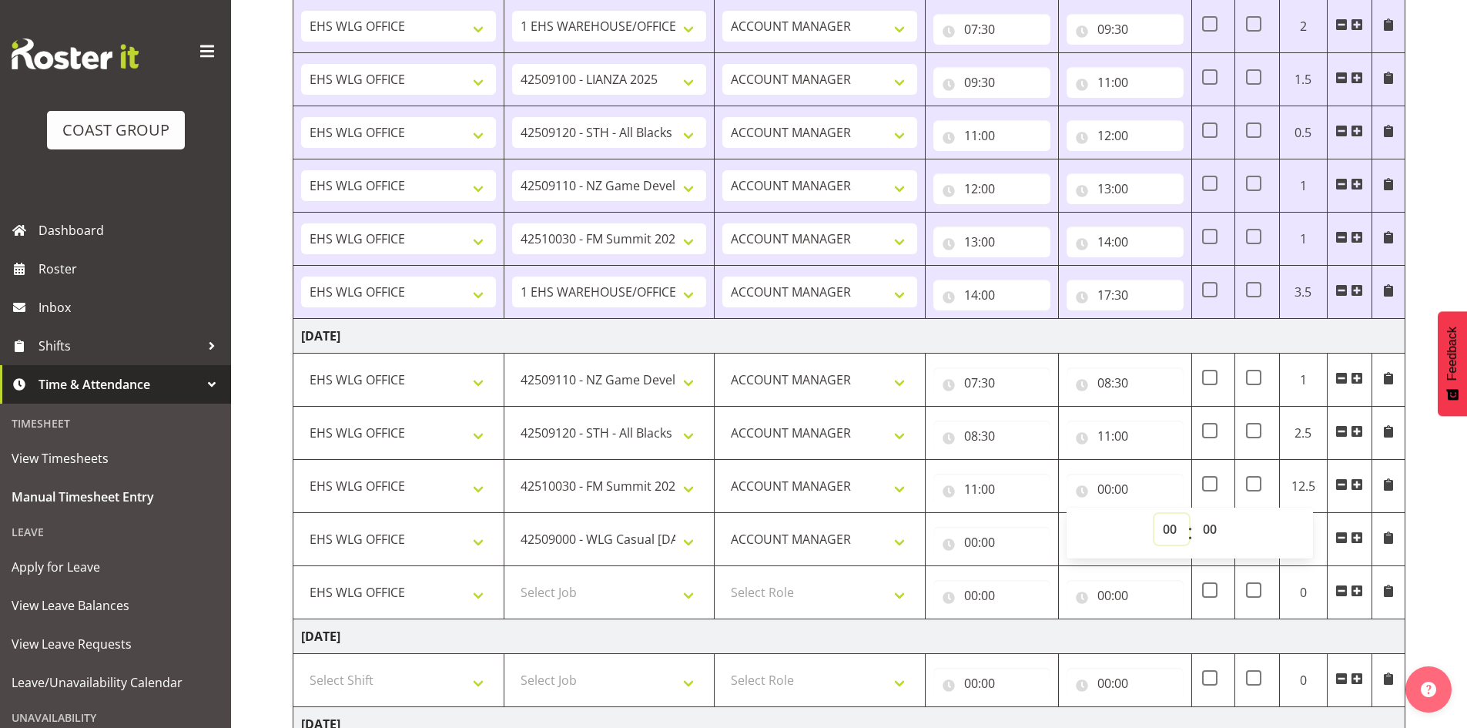
drag, startPoint x: 1166, startPoint y: 525, endPoint x: 1170, endPoint y: 517, distance: 9.3
click at [1168, 525] on select "00 01 02 03 04 05 06 07 08 09 10 11 12 13 14 15 16 17 18 19 20 21 22 23" at bounding box center [1172, 529] width 35 height 31
select select "13"
click at [1155, 514] on select "00 01 02 03 04 05 06 07 08 09 10 11 12 13 14 15 16 17 18 19 20 21 22 23" at bounding box center [1172, 529] width 35 height 31
type input "13:00"
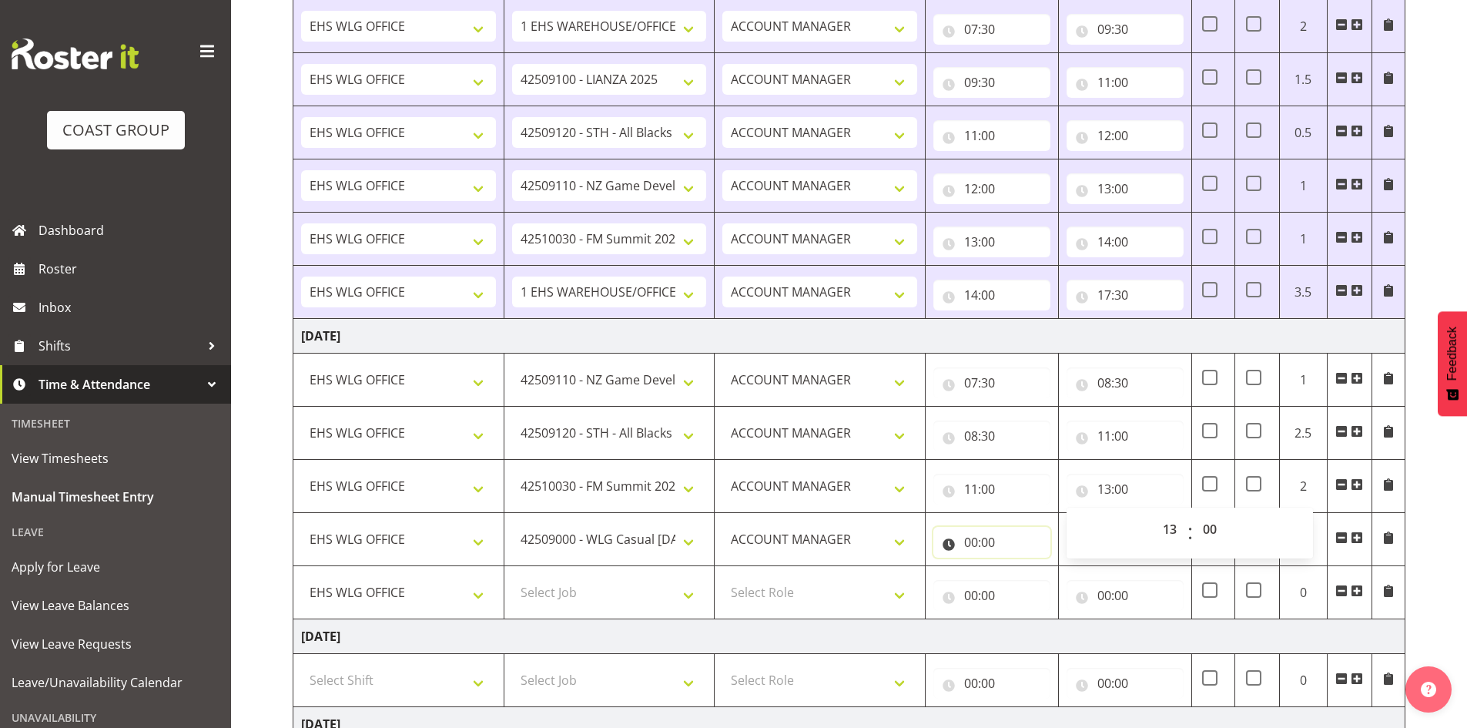
click at [975, 541] on input "00:00" at bounding box center [991, 542] width 117 height 31
drag, startPoint x: 1039, startPoint y: 582, endPoint x: 1041, endPoint y: 571, distance: 10.3
click at [1040, 582] on select "00 01 02 03 04 05 06 07 08 09 10 11 12 13 14 15 16 17 18 19 20 21 22 23" at bounding box center [1038, 582] width 35 height 31
select select "13"
click at [1021, 567] on select "00 01 02 03 04 05 06 07 08 09 10 11 12 13 14 15 16 17 18 19 20 21 22 23" at bounding box center [1038, 582] width 35 height 31
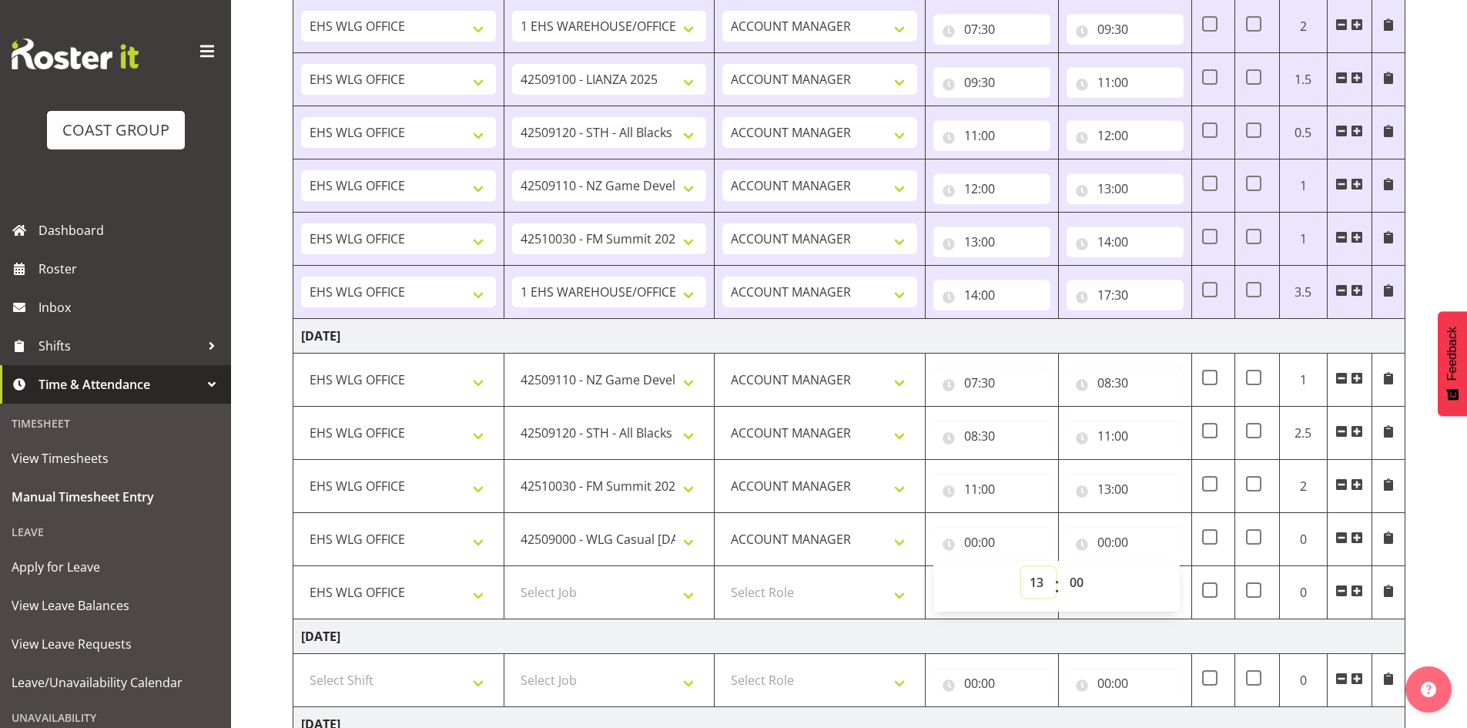
type input "13:00"
click at [1106, 541] on input "00:00" at bounding box center [1125, 542] width 117 height 31
drag, startPoint x: 1169, startPoint y: 581, endPoint x: 1170, endPoint y: 568, distance: 12.3
click at [1170, 581] on select "00 01 02 03 04 05 06 07 08 09 10 11 12 13 14 15 16 17 18 19 20 21 22 23" at bounding box center [1172, 582] width 35 height 31
select select "14"
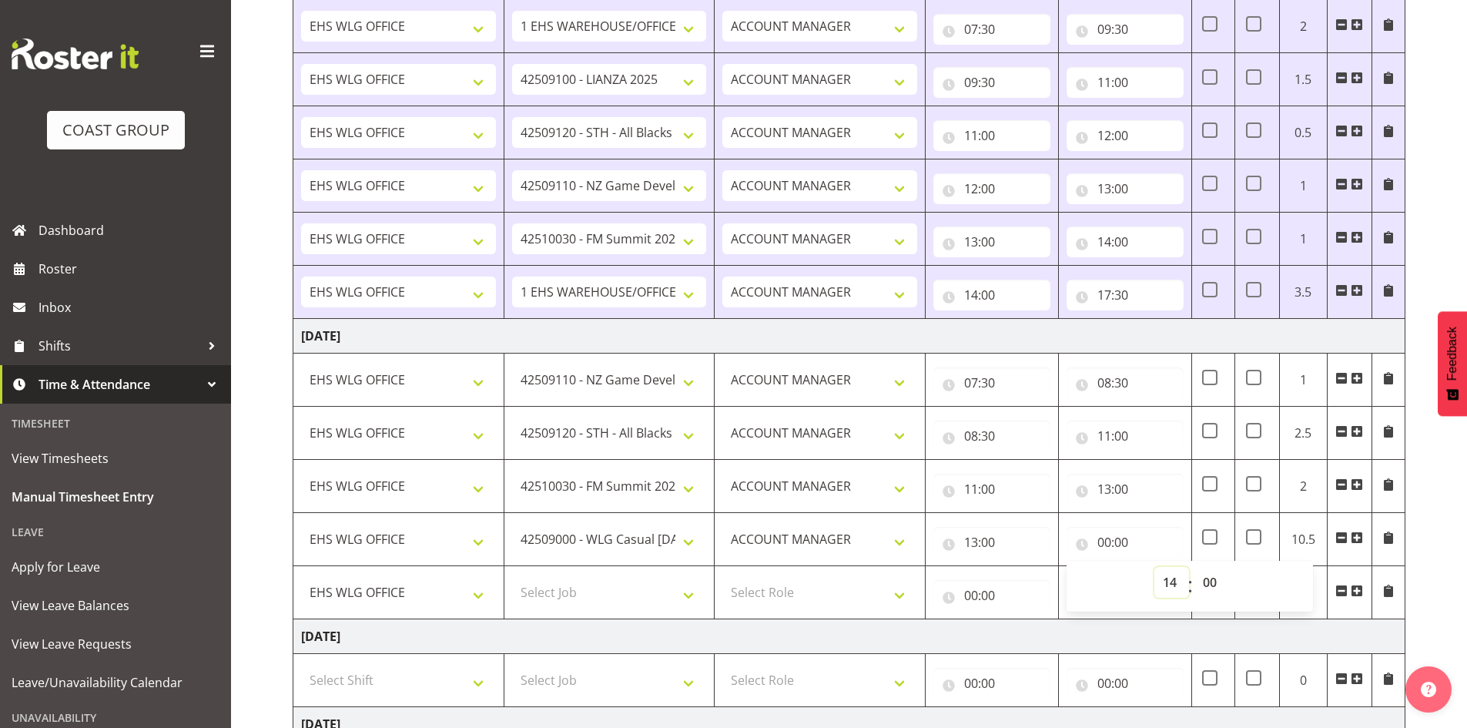
click at [1155, 567] on select "00 01 02 03 04 05 06 07 08 09 10 11 12 13 14 15 16 17 18 19 20 21 22 23" at bounding box center [1172, 582] width 35 height 31
type input "14:00"
click at [695, 599] on select "Select Job 1 Carlton Events 1 [PERSON_NAME][GEOGRAPHIC_DATA] 1 [PERSON_NAME][GE…" at bounding box center [609, 592] width 195 height 31
select select "69"
click at [512, 577] on select "Select Job 1 Carlton Events 1 [PERSON_NAME][GEOGRAPHIC_DATA] 1 [PERSON_NAME][GE…" at bounding box center [609, 592] width 195 height 31
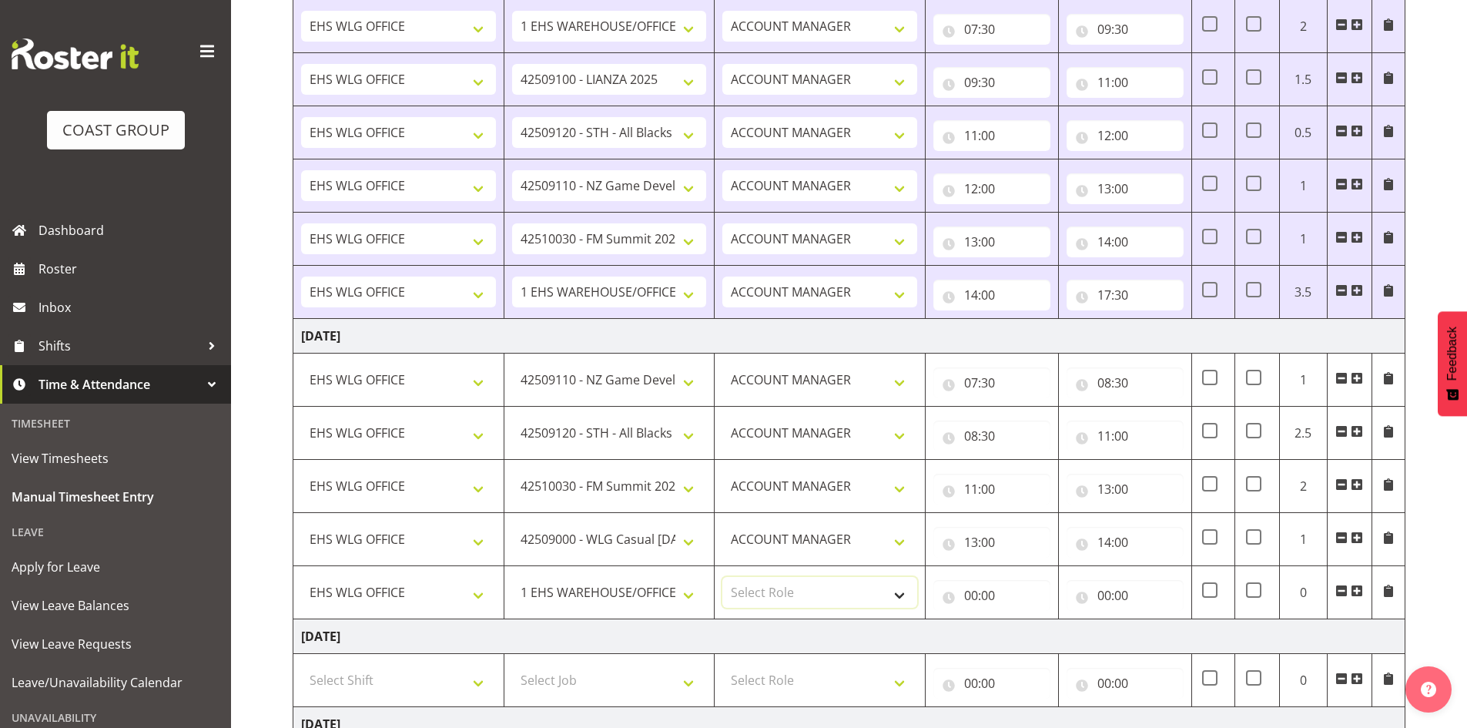
click at [897, 594] on select "Select Role EHS WLG OPS ACCOUNT MANAGER" at bounding box center [819, 592] width 195 height 31
select select "197"
click at [722, 577] on select "Select Role EHS WLG OPS ACCOUNT MANAGER" at bounding box center [819, 592] width 195 height 31
drag, startPoint x: 968, startPoint y: 591, endPoint x: 977, endPoint y: 592, distance: 9.4
click at [970, 590] on input "00:00" at bounding box center [991, 595] width 117 height 31
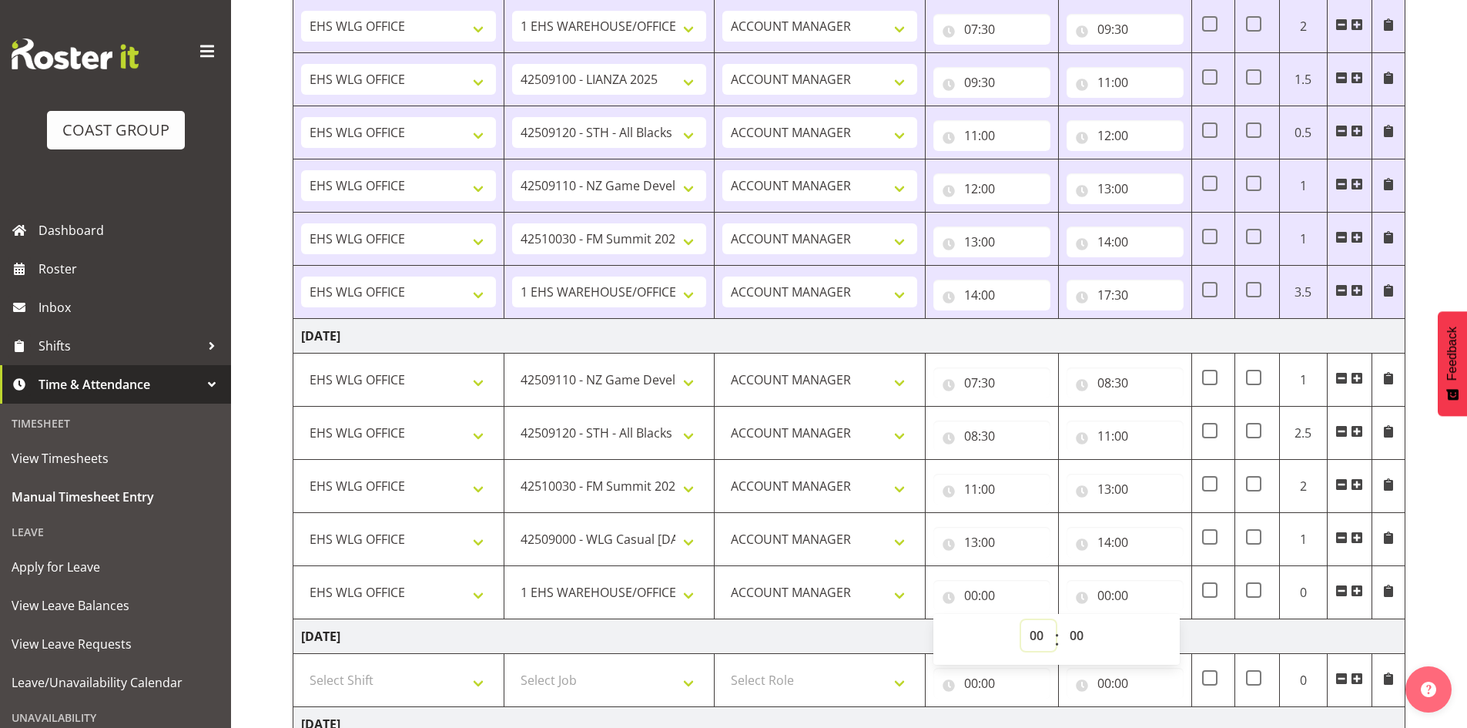
click at [1045, 632] on select "00 01 02 03 04 05 06 07 08 09 10 11 12 13 14 15 16 17 18 19 20 21 22 23" at bounding box center [1038, 635] width 35 height 31
select select "14"
click at [1021, 620] on select "00 01 02 03 04 05 06 07 08 09 10 11 12 13 14 15 16 17 18 19 20 21 22 23" at bounding box center [1038, 635] width 35 height 31
type input "14:00"
click at [1104, 592] on input "00:00" at bounding box center [1125, 595] width 117 height 31
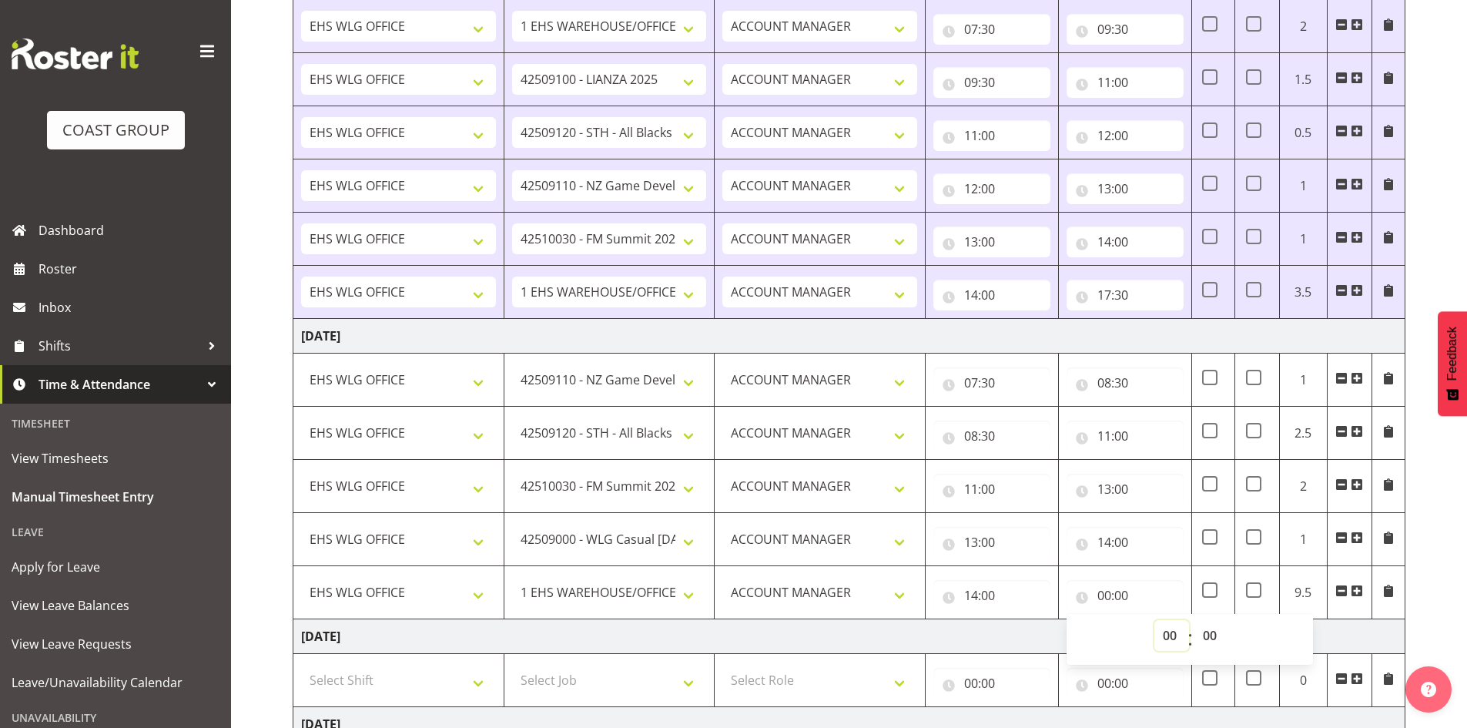
click at [1168, 628] on select "00 01 02 03 04 05 06 07 08 09 10 11 12 13 14 15 16 17 18 19 20 21 22 23" at bounding box center [1172, 635] width 35 height 31
select select "17"
click at [1155, 620] on select "00 01 02 03 04 05 06 07 08 09 10 11 12 13 14 15 16 17 18 19 20 21 22 23" at bounding box center [1172, 635] width 35 height 31
type input "17:00"
click at [1212, 634] on select "00 01 02 03 04 05 06 07 08 09 10 11 12 13 14 15 16 17 18 19 20 21 22 23 24 25 2…" at bounding box center [1212, 635] width 35 height 31
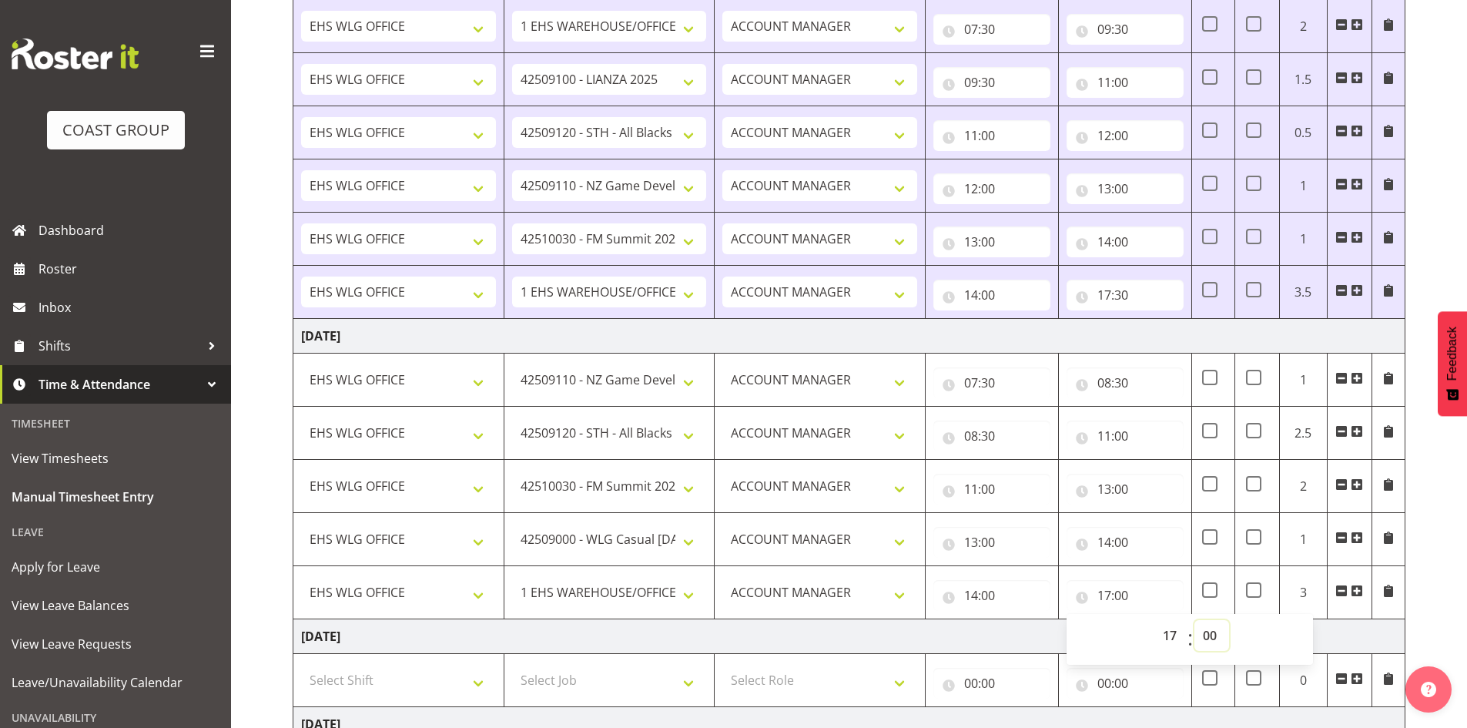
select select "40"
click at [1195, 620] on select "00 01 02 03 04 05 06 07 08 09 10 11 12 13 14 15 16 17 18 19 20 21 22 23 24 25 2…" at bounding box center [1212, 635] width 35 height 31
type input "17:40"
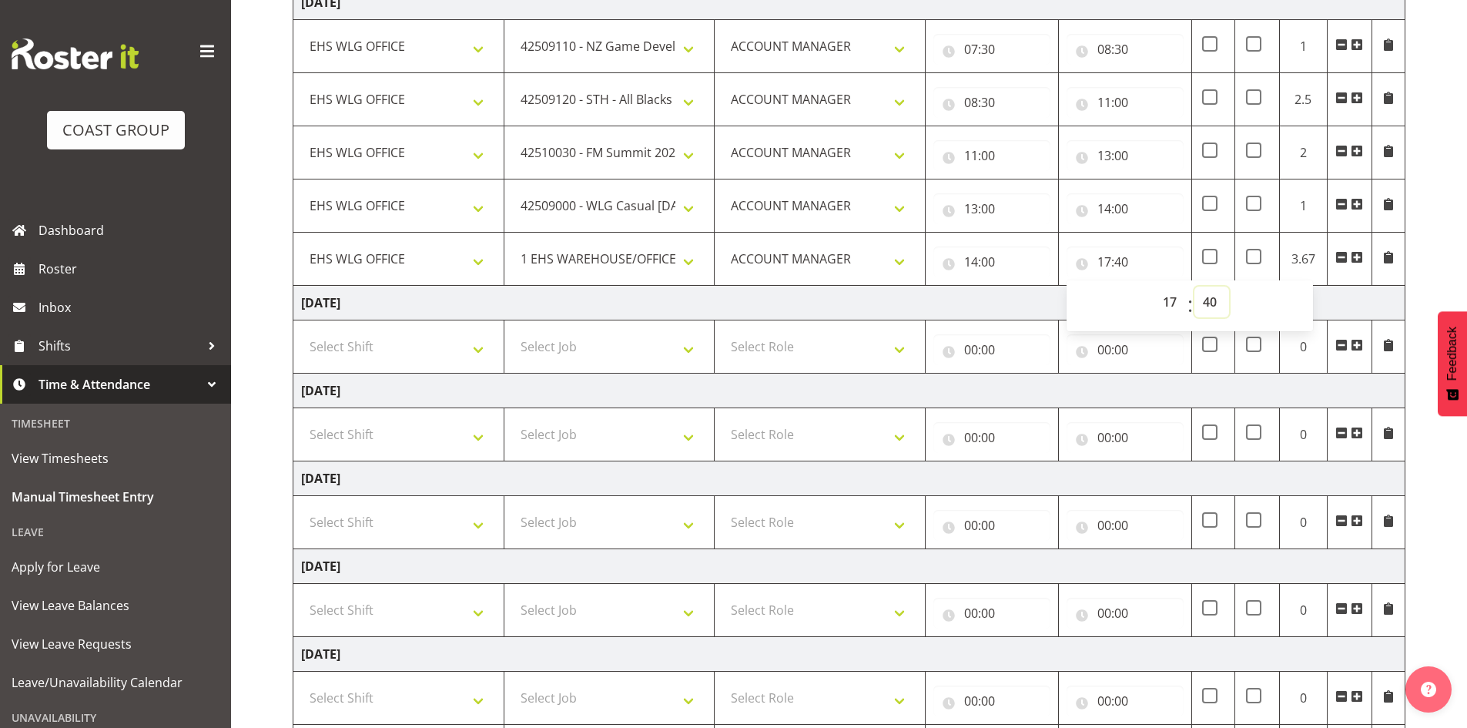
scroll to position [613, 0]
click at [917, 310] on td "[DATE]" at bounding box center [849, 306] width 1112 height 35
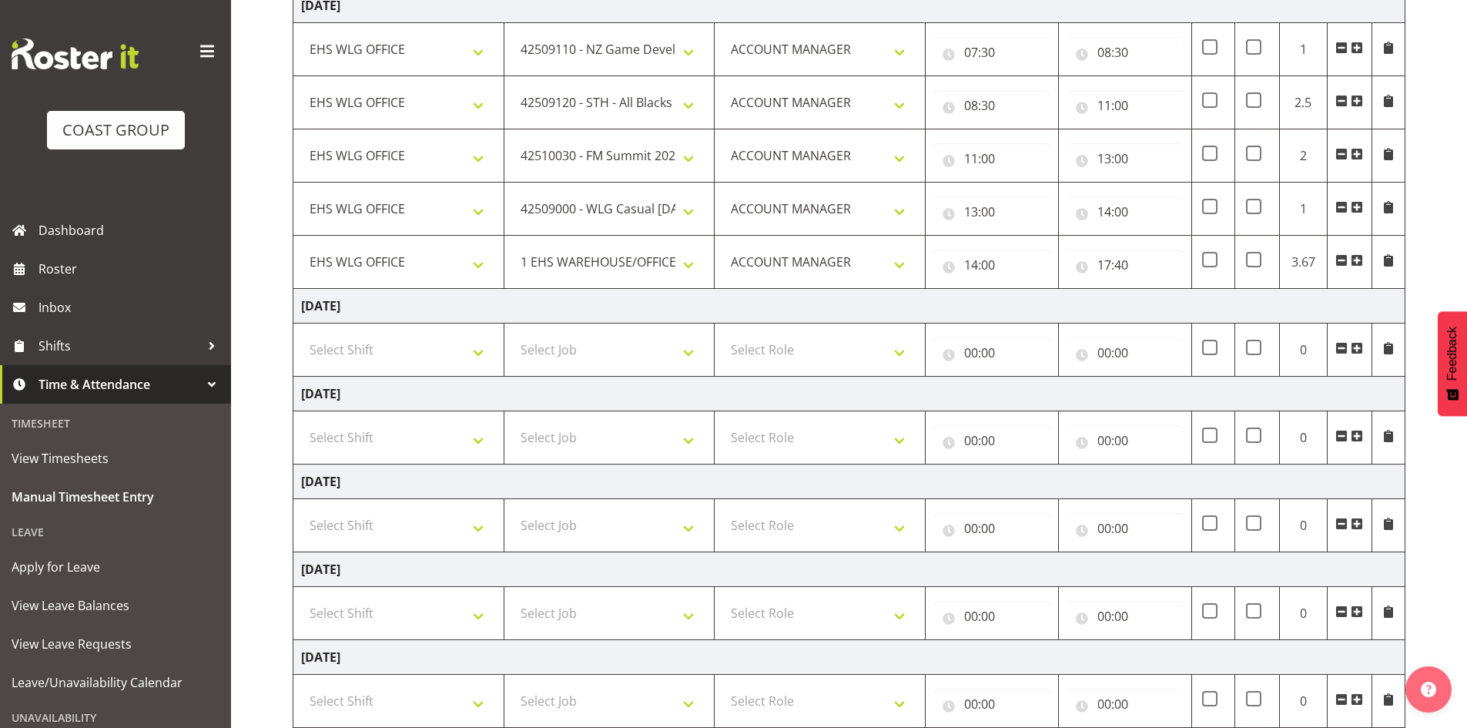
scroll to position [711, 0]
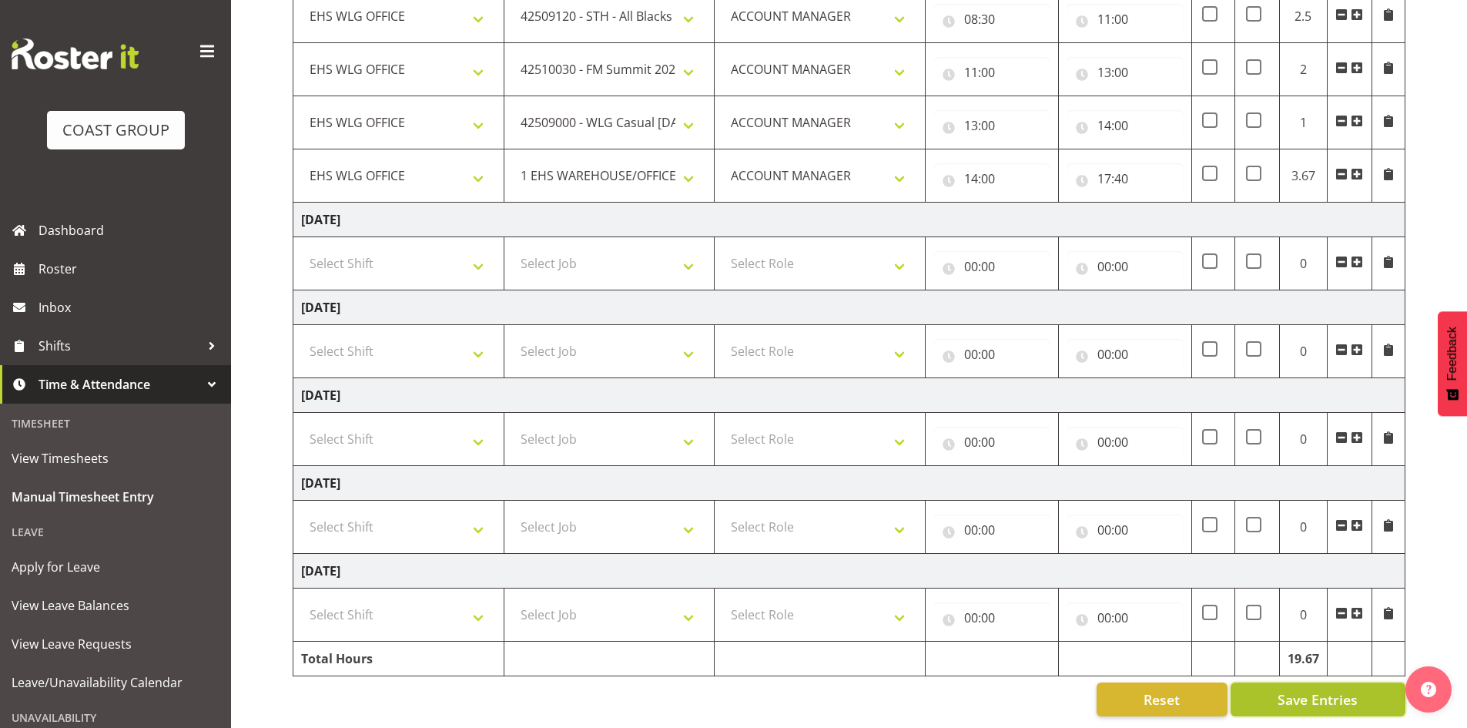
click at [1316, 689] on span "Save Entries" at bounding box center [1318, 699] width 80 height 20
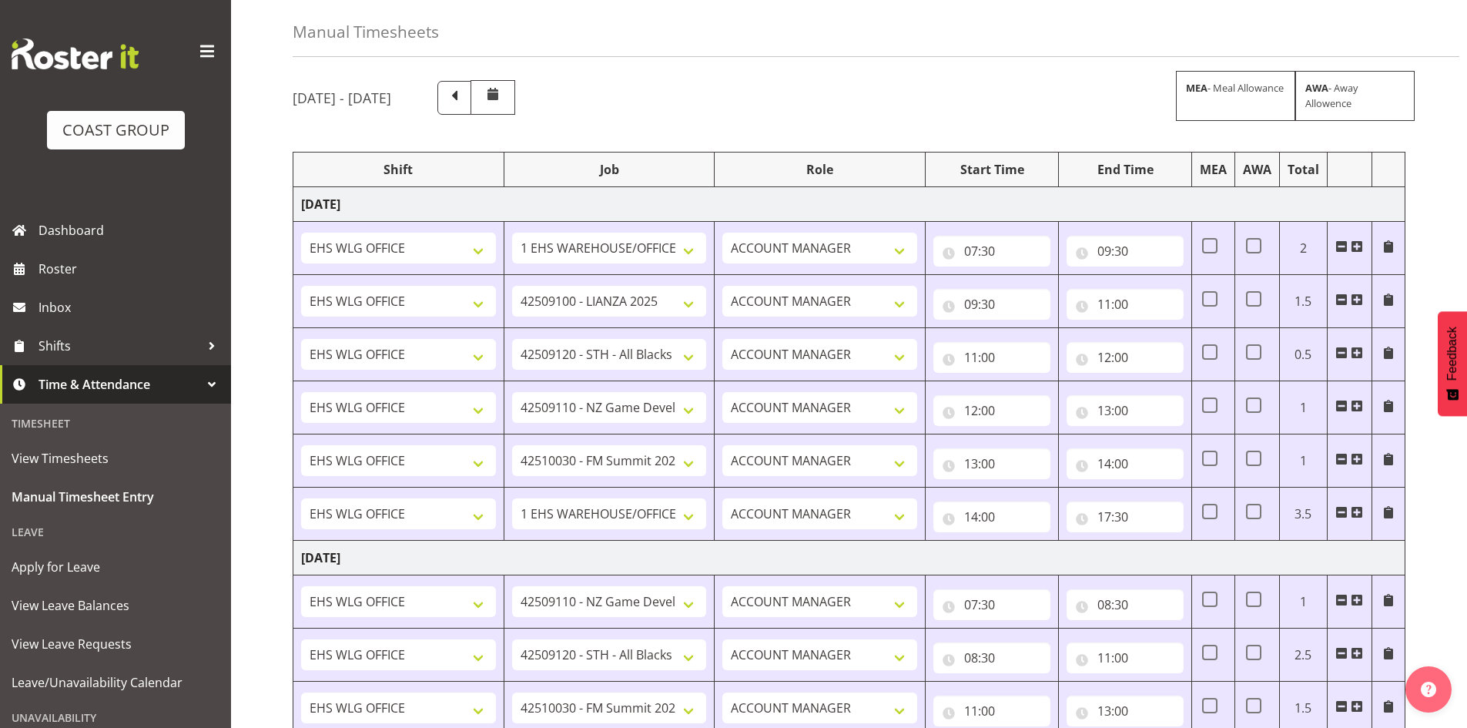
scroll to position [0, 0]
